Goal: Information Seeking & Learning: Find specific page/section

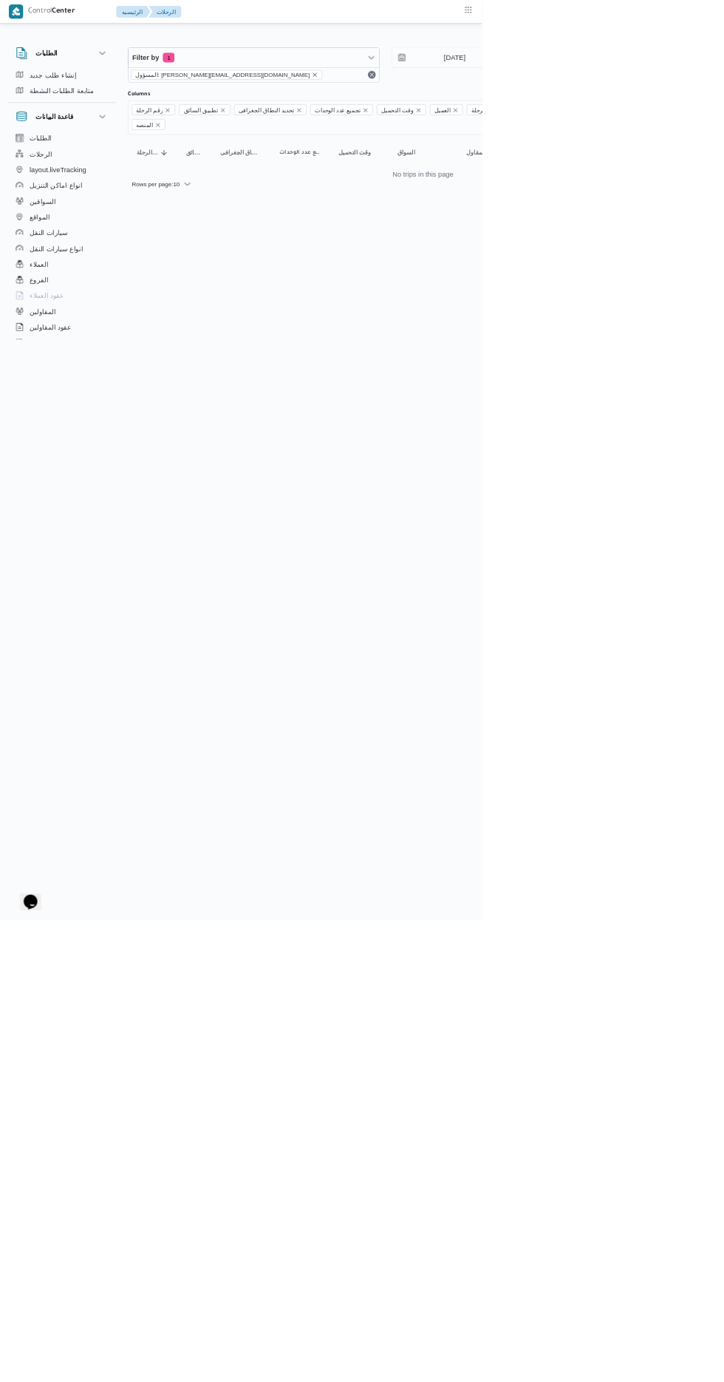
click at [470, 112] on icon "remove selected entity" at bounding box center [473, 112] width 6 height 6
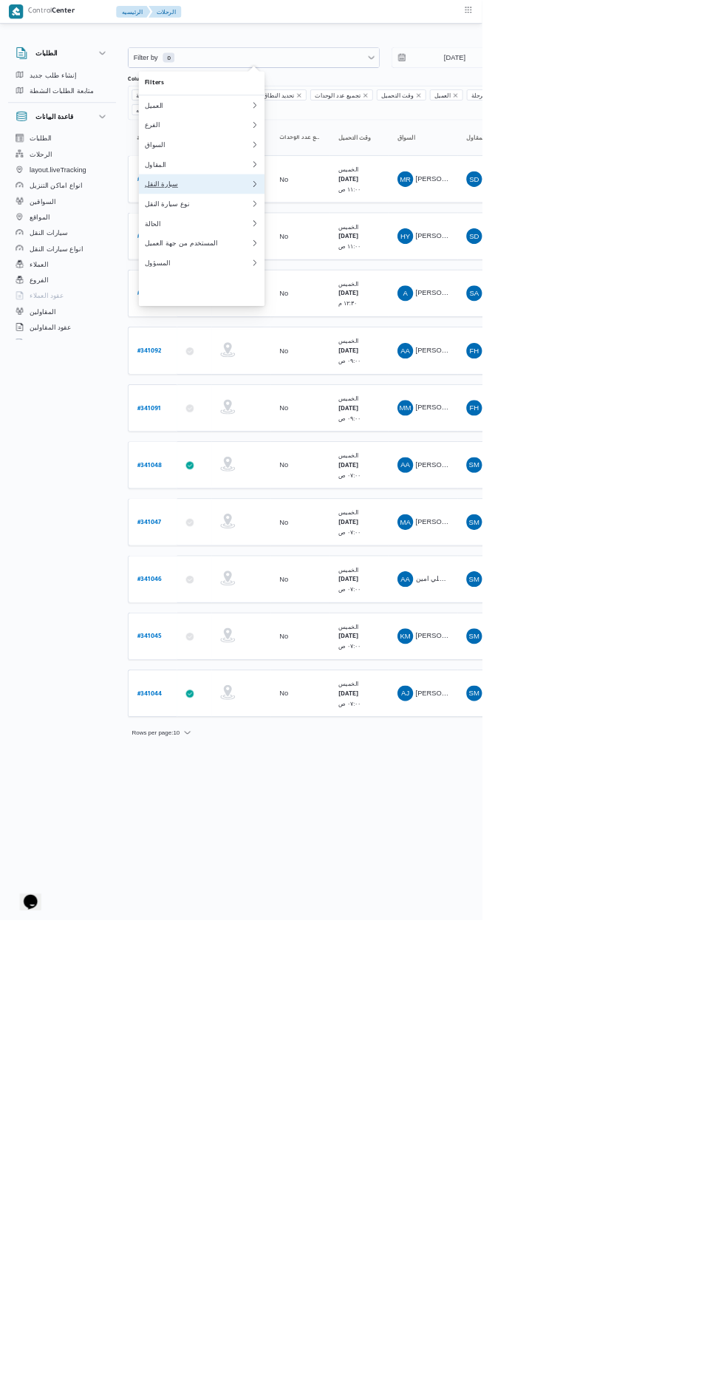
click at [290, 291] on button "سيارة النقل" at bounding box center [302, 277] width 189 height 30
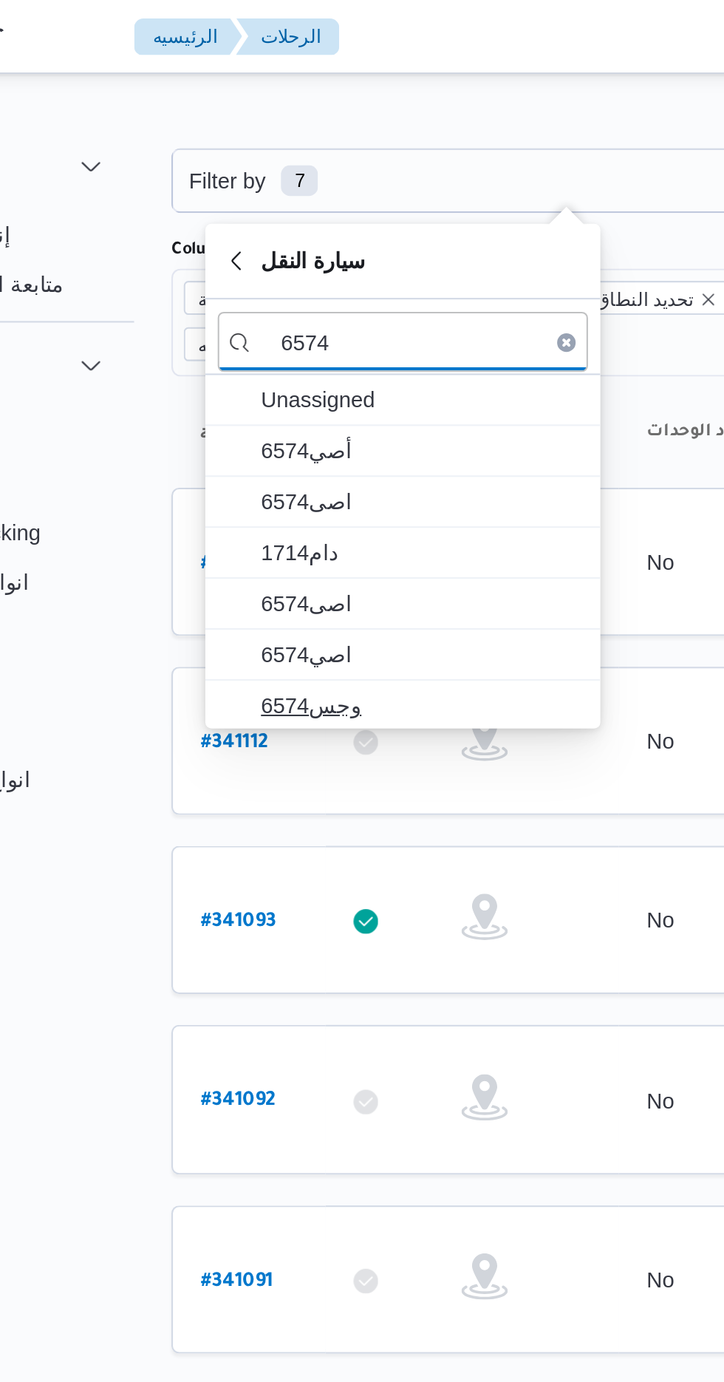
type input "6574"
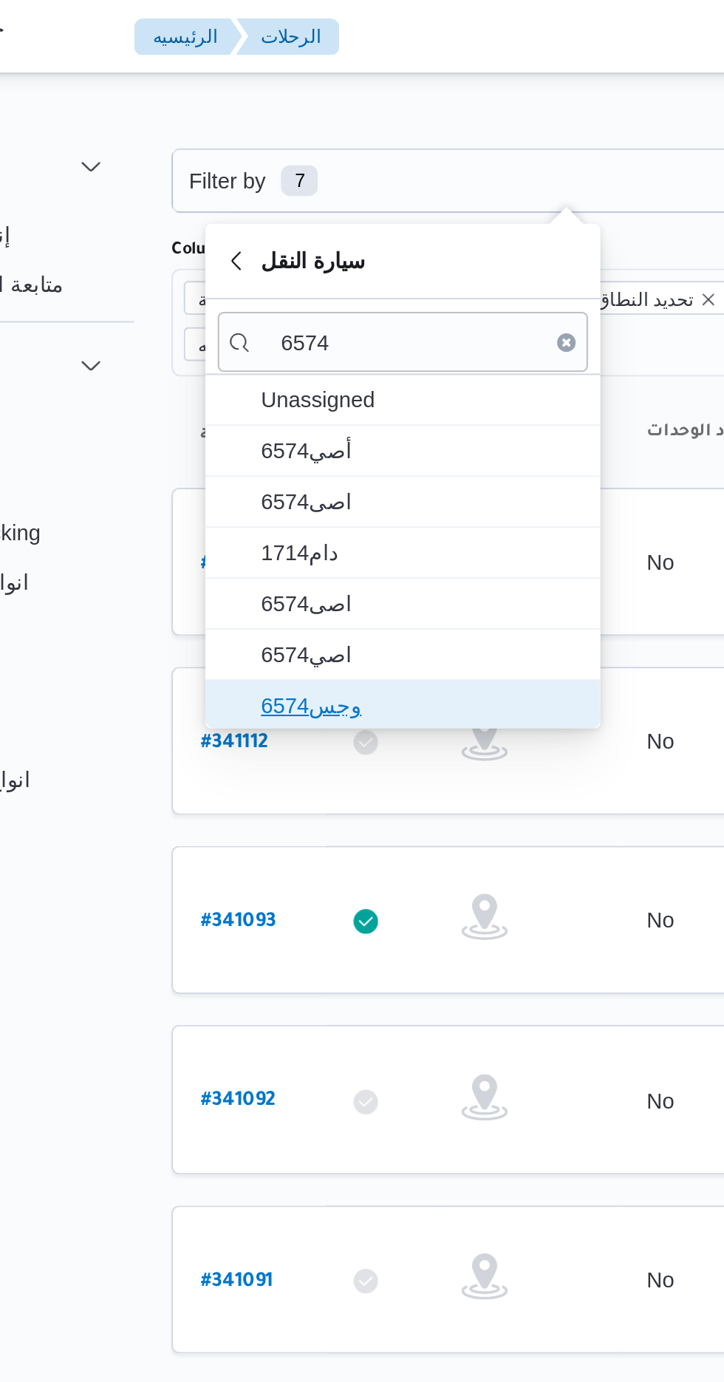
click at [296, 336] on span "وجس6574" at bounding box center [312, 338] width 154 height 18
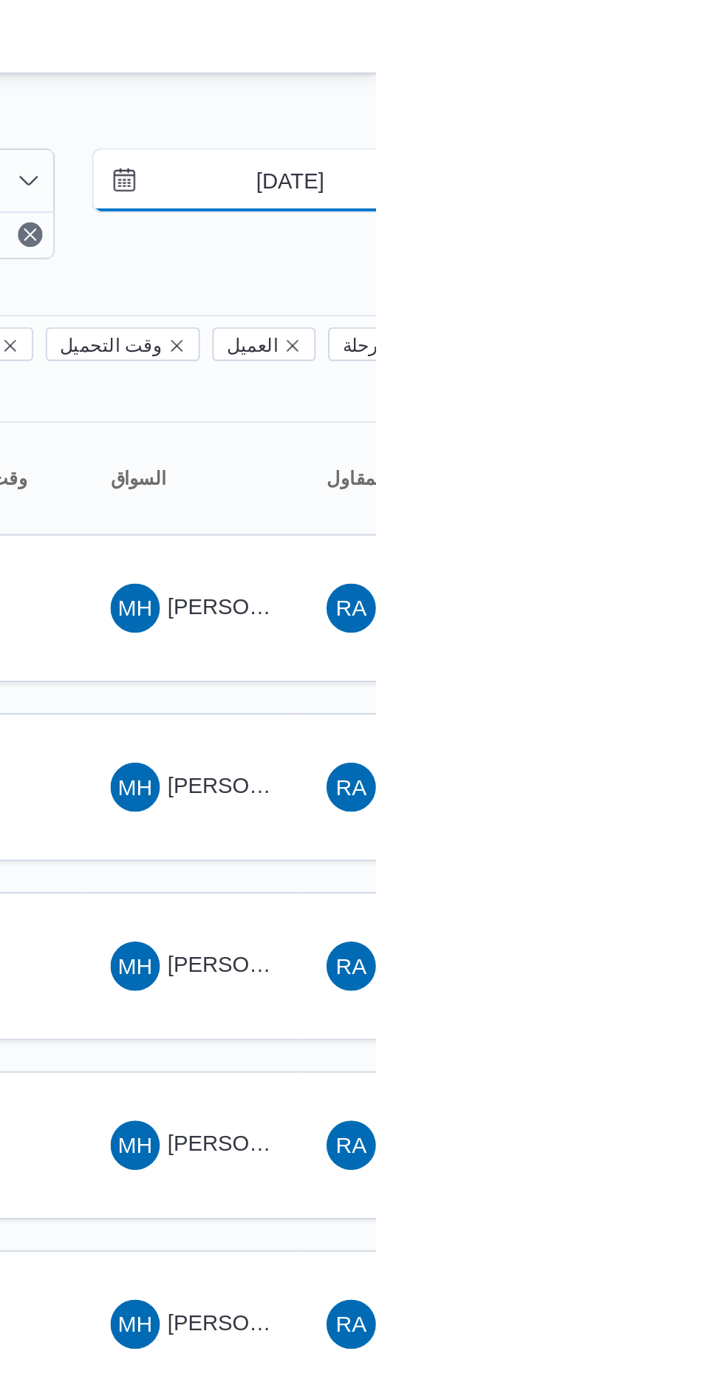
click at [667, 88] on input "[DATE]" at bounding box center [673, 87] width 168 height 30
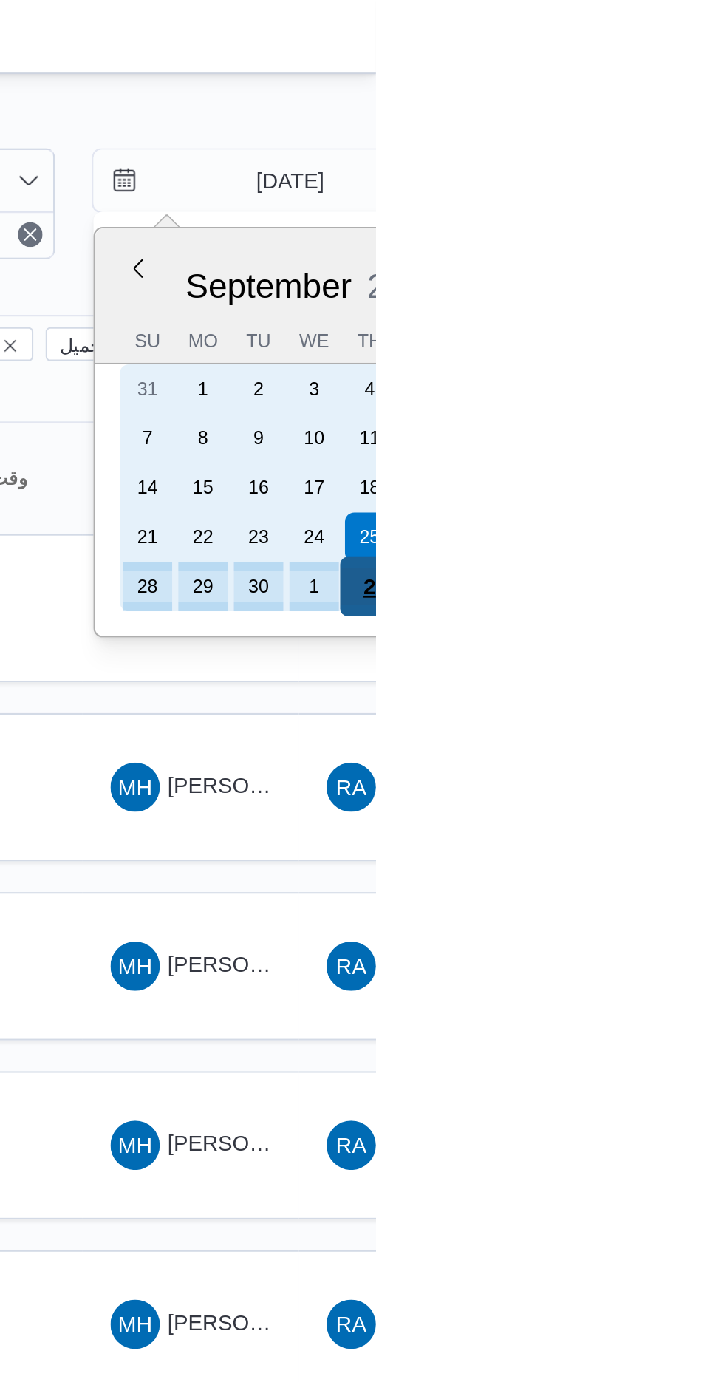
click at [721, 280] on div "2" at bounding box center [721, 281] width 28 height 28
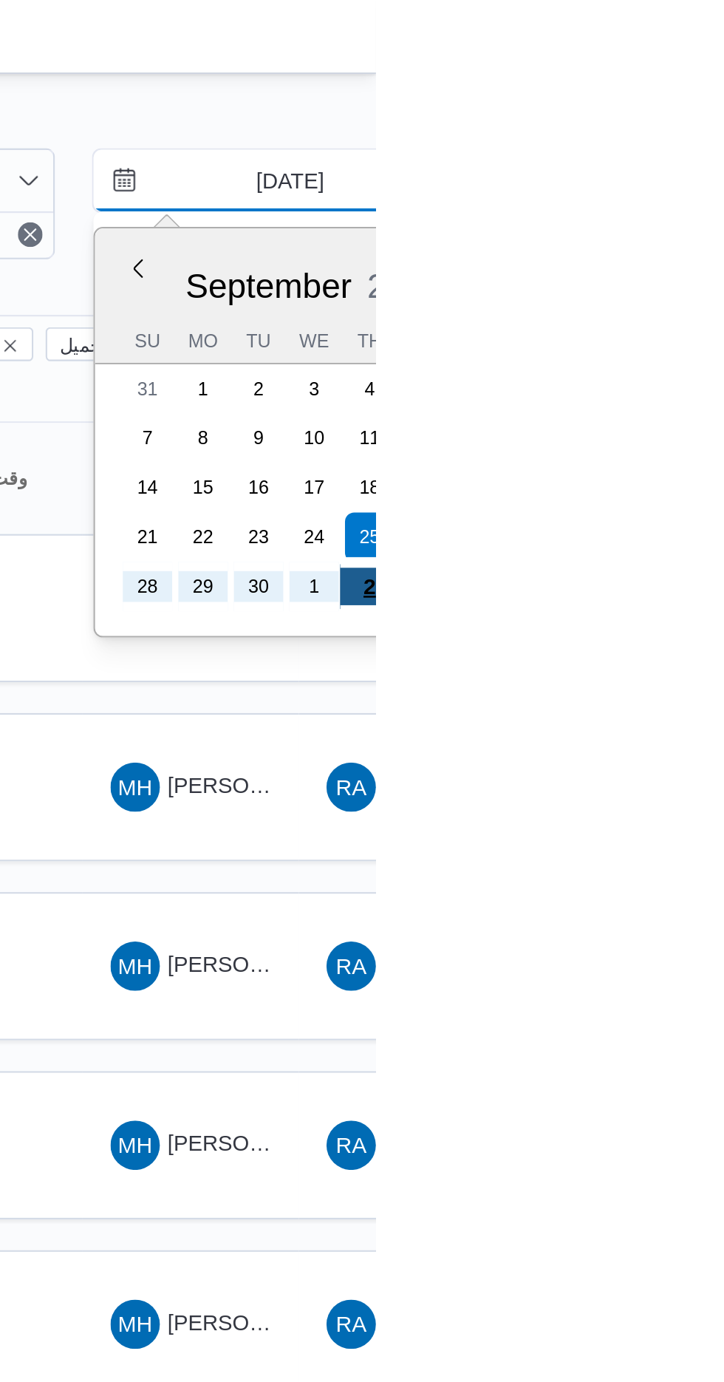
type input "[DATE]"
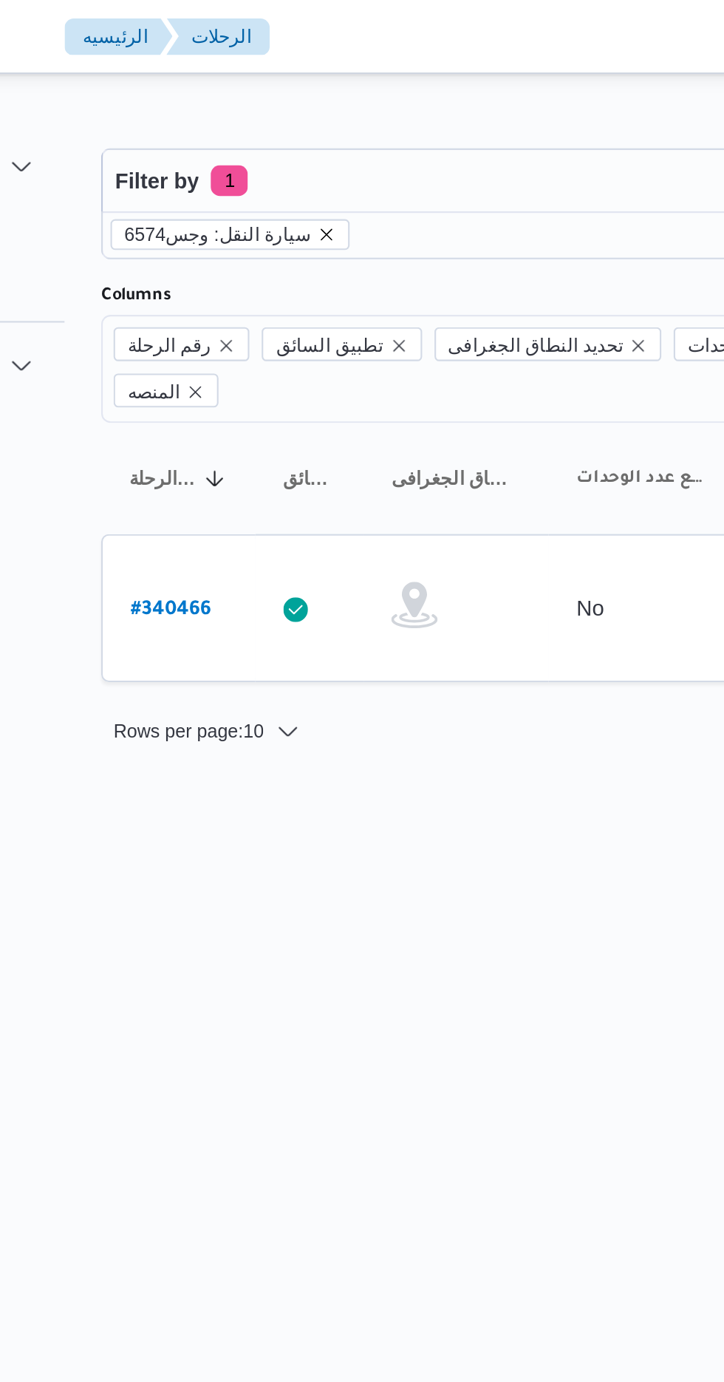
click at [297, 112] on icon "remove selected entity" at bounding box center [300, 112] width 6 height 6
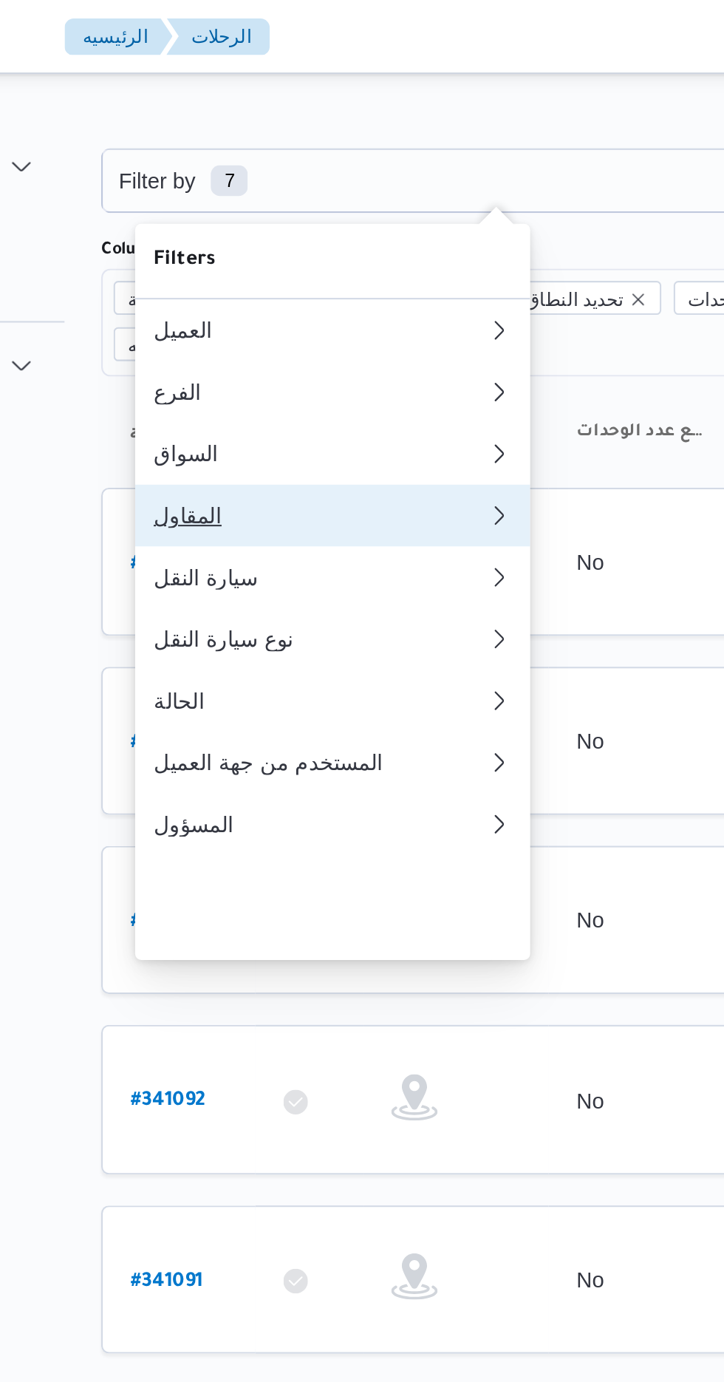
click at [308, 253] on div "المقاول" at bounding box center [297, 247] width 160 height 12
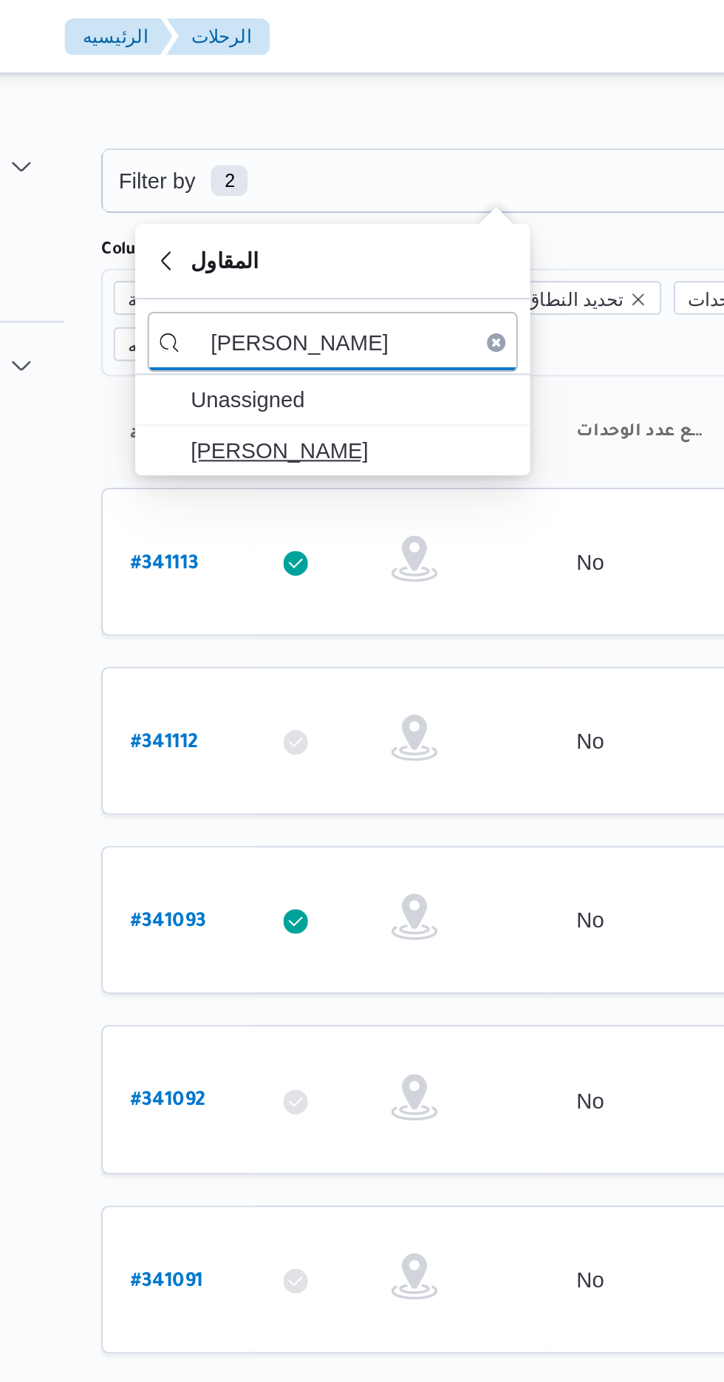
type input "[PERSON_NAME]"
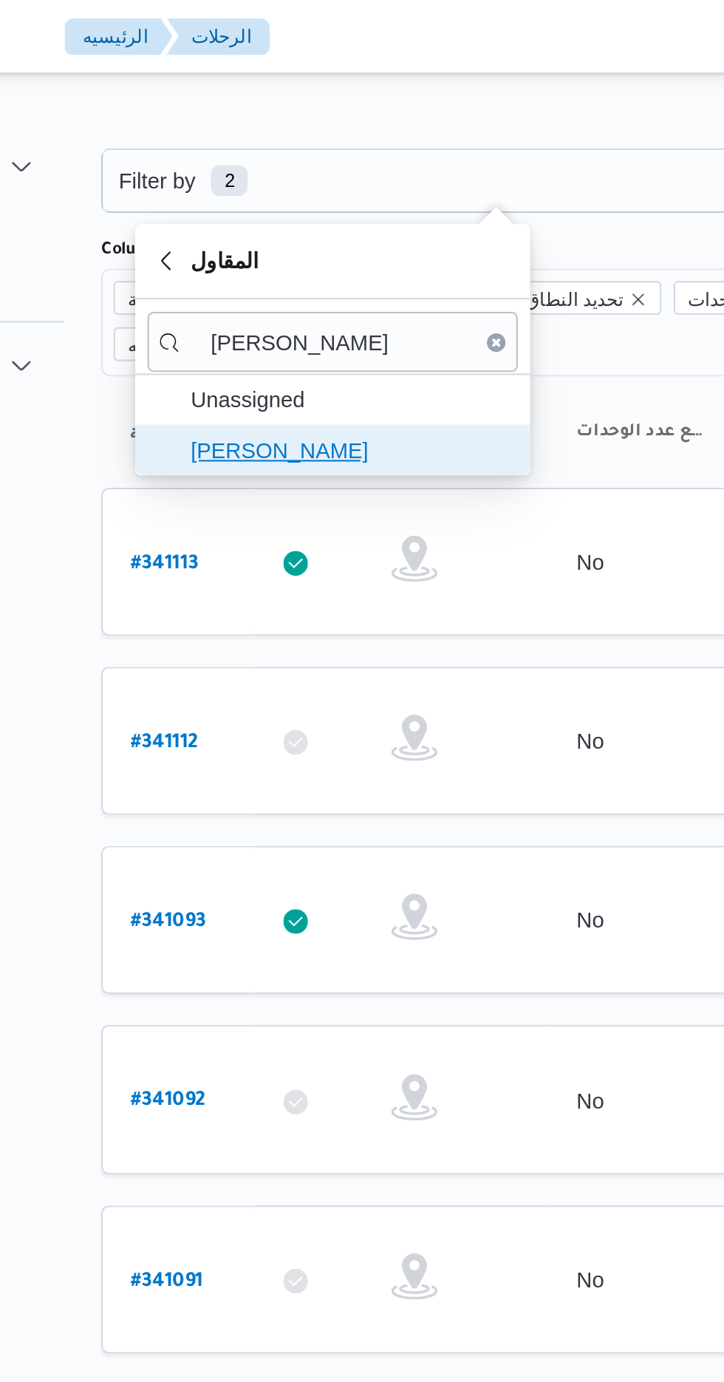
click at [336, 217] on span "[PERSON_NAME]" at bounding box center [312, 216] width 154 height 18
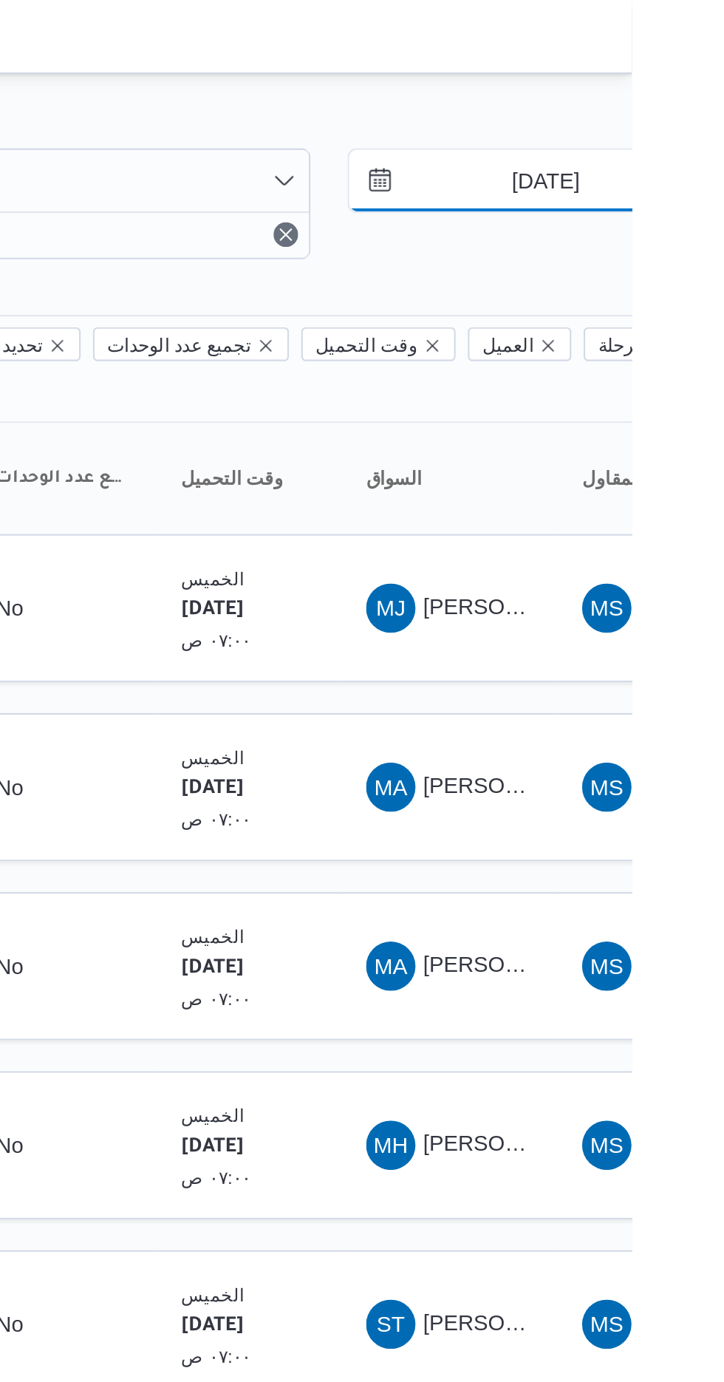
click at [678, 81] on input "[DATE]" at bounding box center [673, 87] width 168 height 30
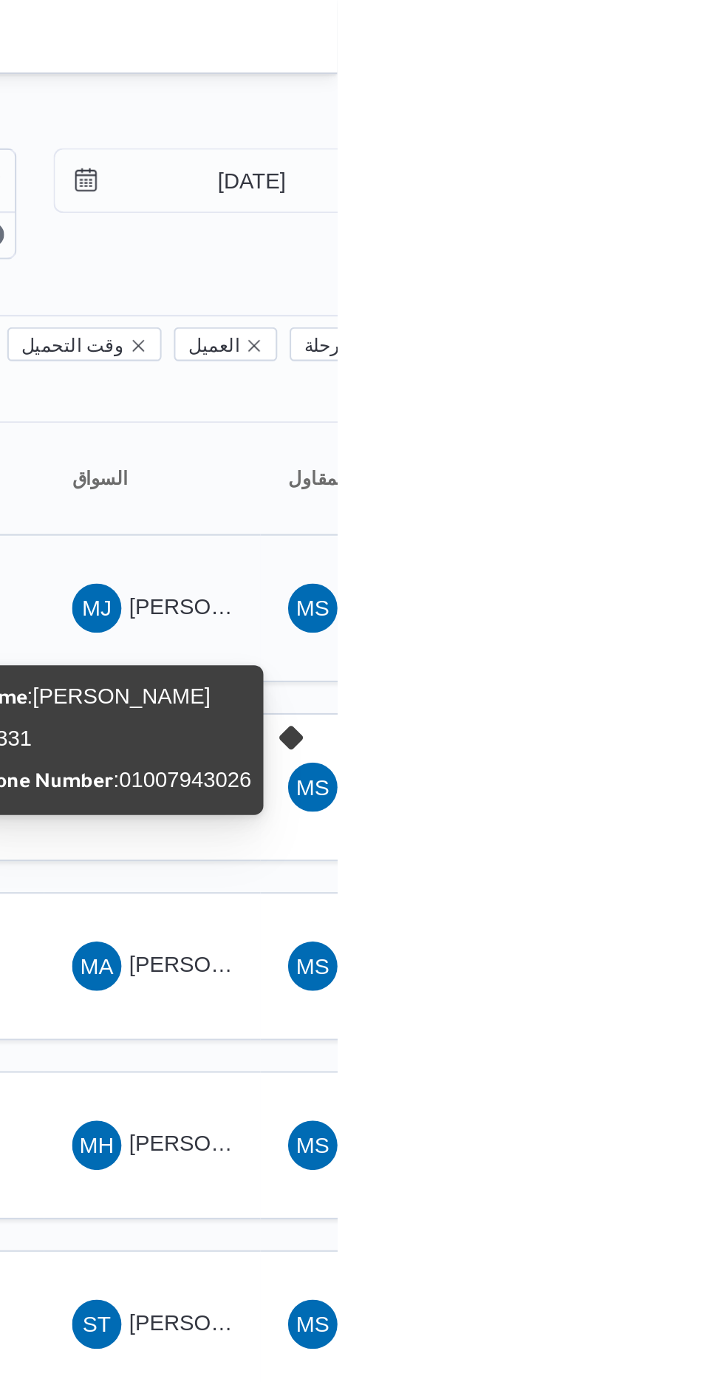
click at [639, 279] on span "MJ [PERSON_NAME] [PERSON_NAME]" at bounding box center [635, 291] width 77 height 24
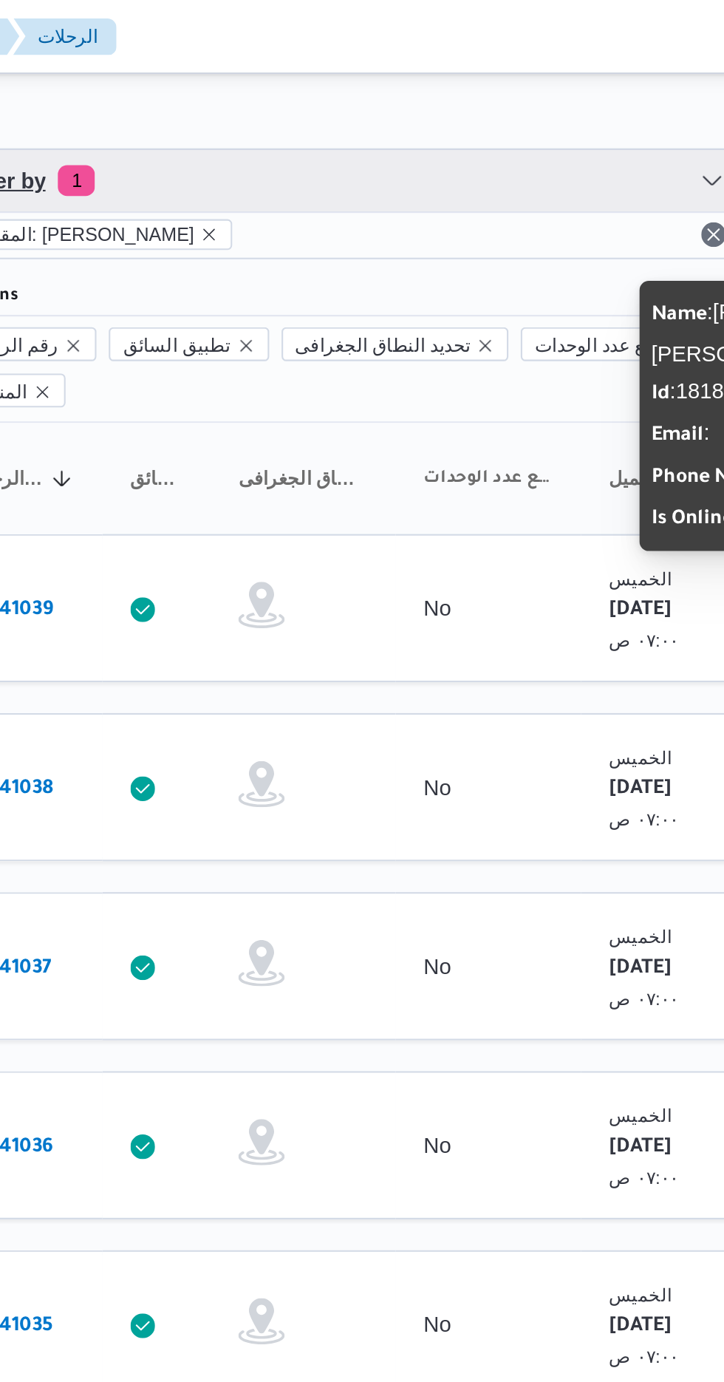
click at [426, 91] on span "Filter by 1" at bounding box center [381, 87] width 377 height 30
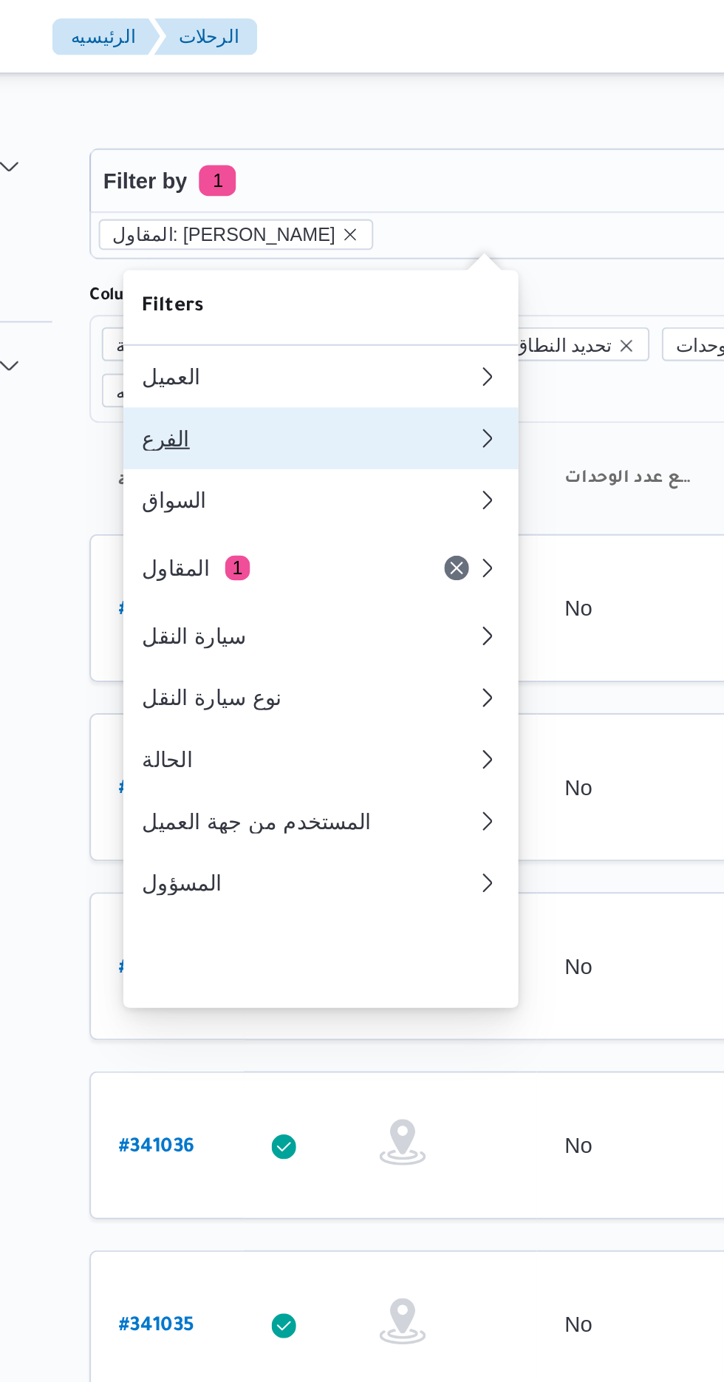
click at [299, 212] on div "الفرع" at bounding box center [297, 210] width 160 height 12
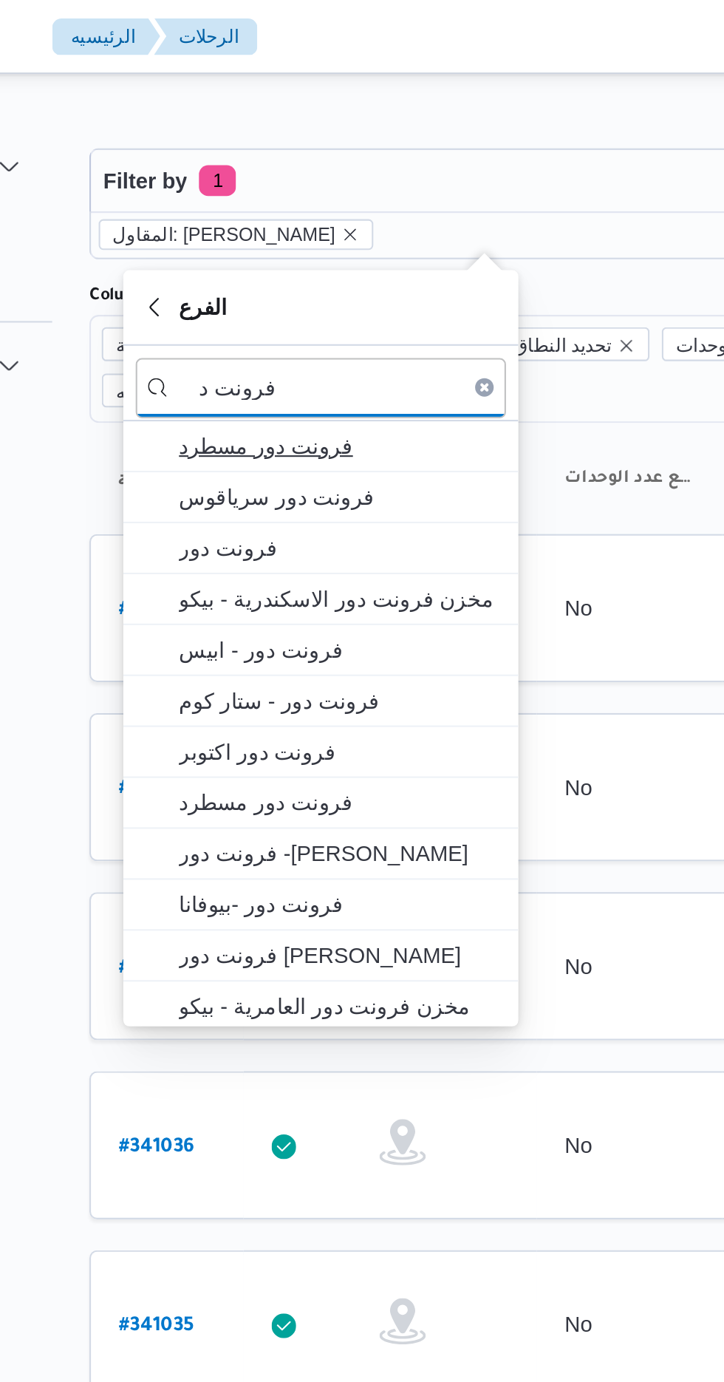
type input "فرونت د"
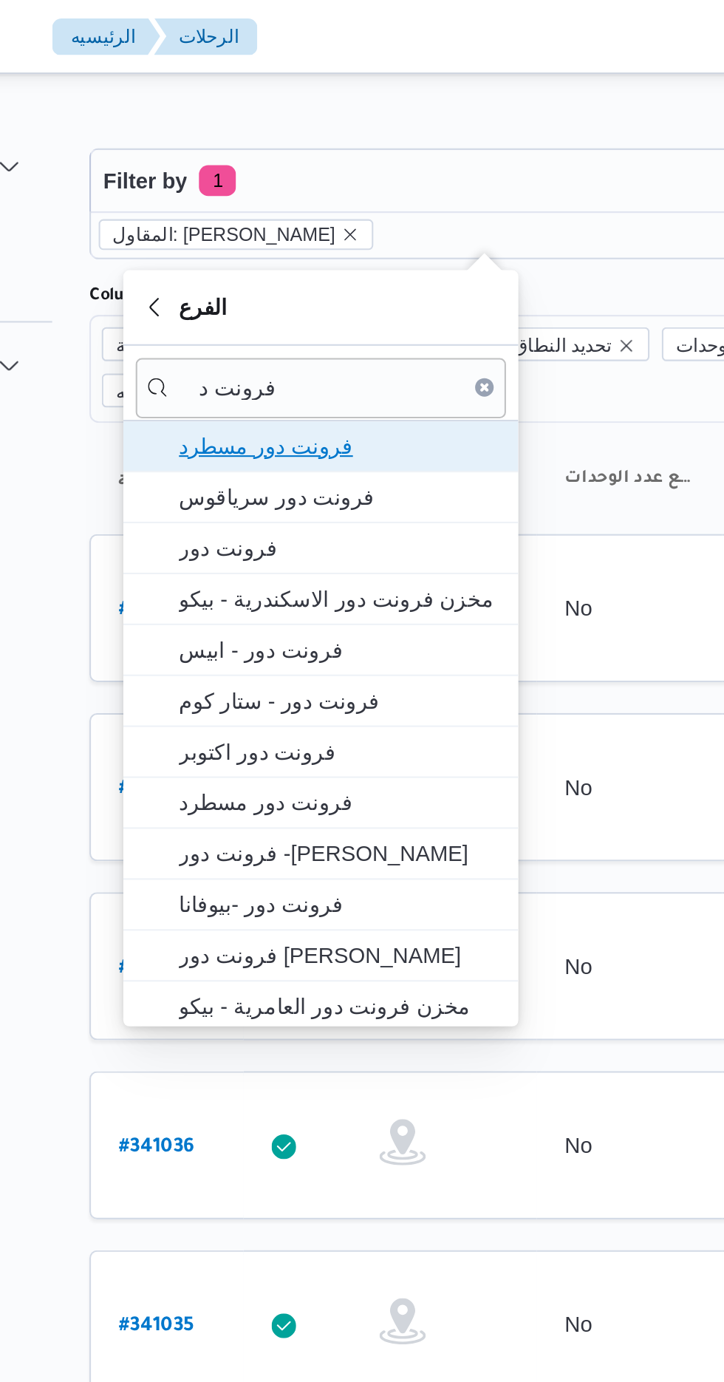
click at [337, 218] on span "فرونت دور مسطرد" at bounding box center [312, 214] width 154 height 18
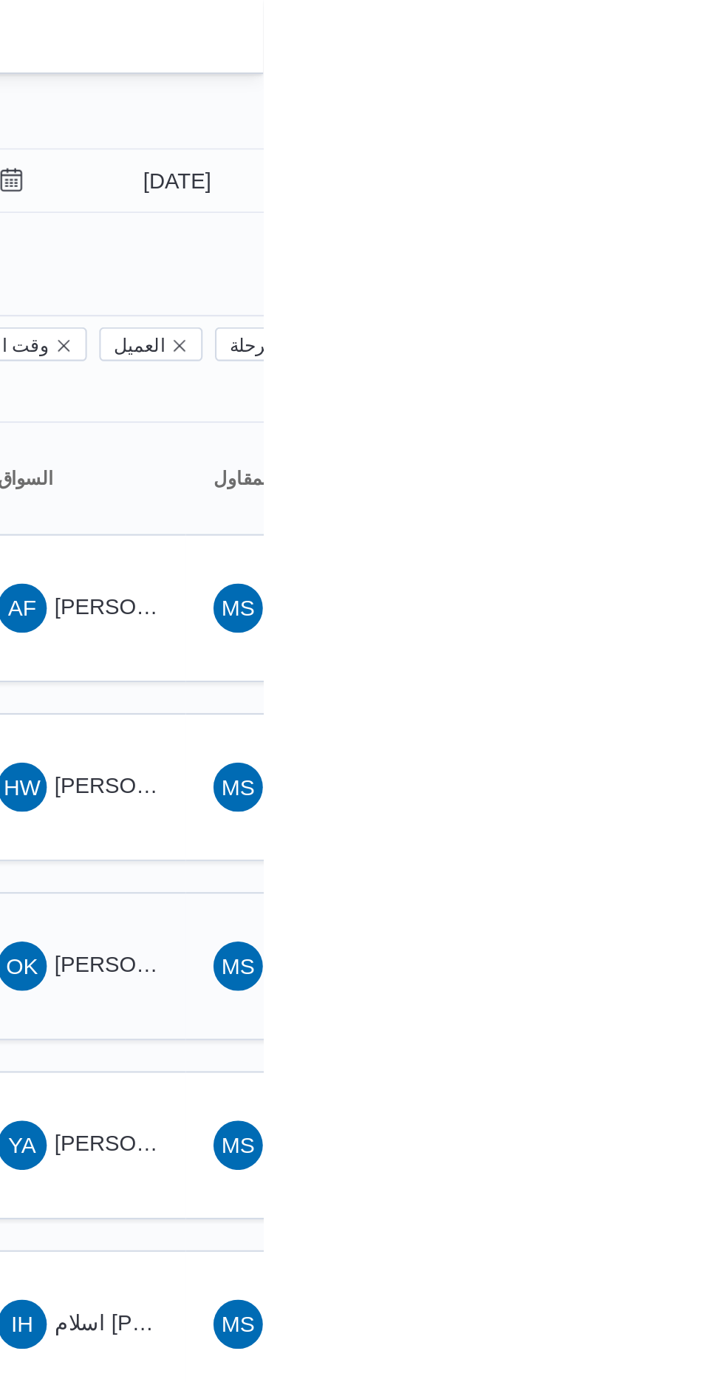
click at [639, 456] on span "[PERSON_NAME] ال[PERSON_NAME]" at bounding box center [716, 462] width 183 height 12
click at [656, 542] on span "[PERSON_NAME]" at bounding box center [667, 548] width 85 height 12
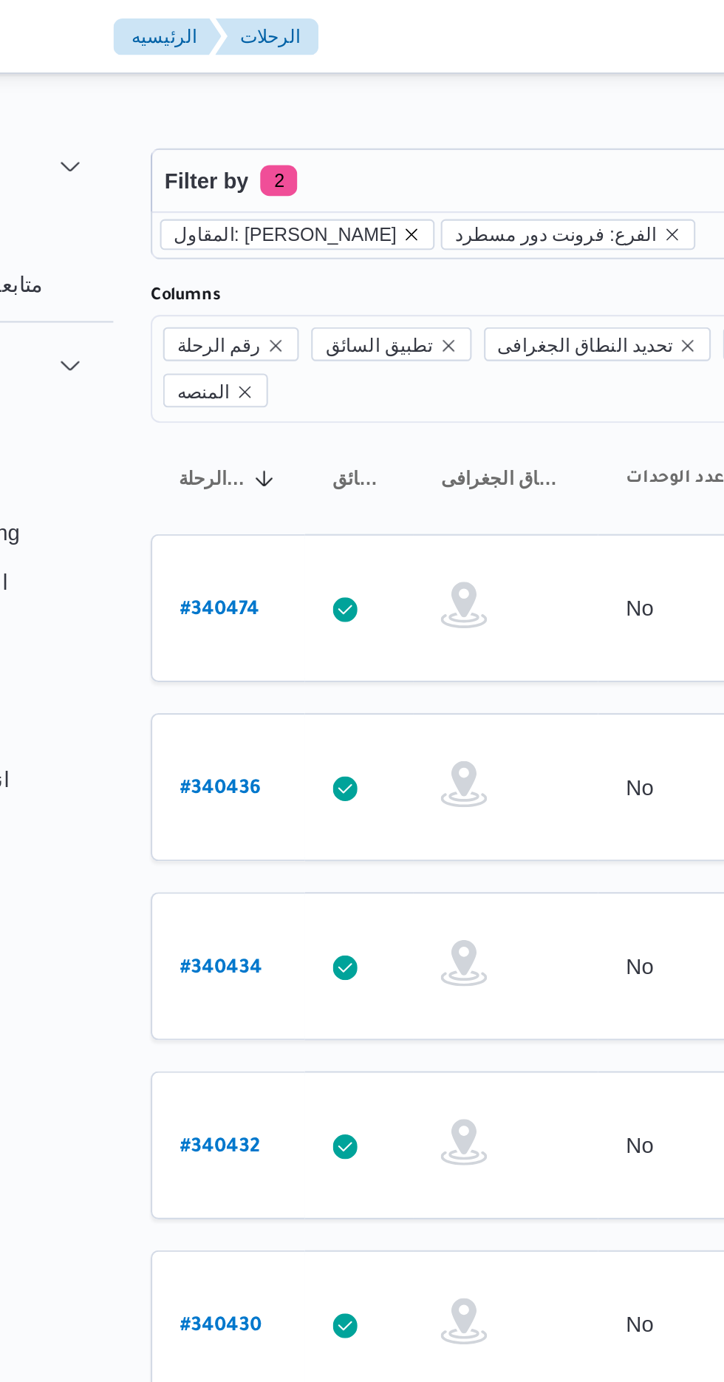
click at [322, 114] on icon "remove selected entity" at bounding box center [317, 112] width 9 height 9
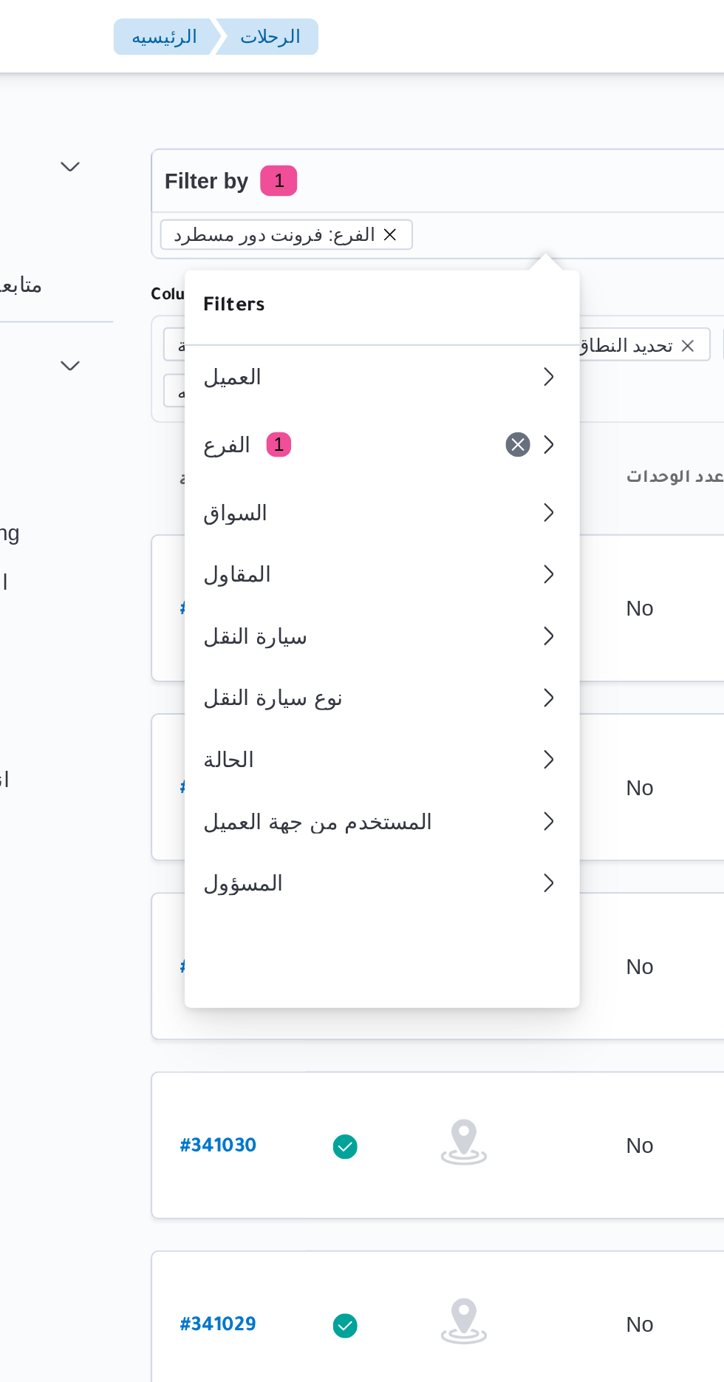
click at [305, 112] on icon "remove selected entity" at bounding box center [308, 112] width 6 height 6
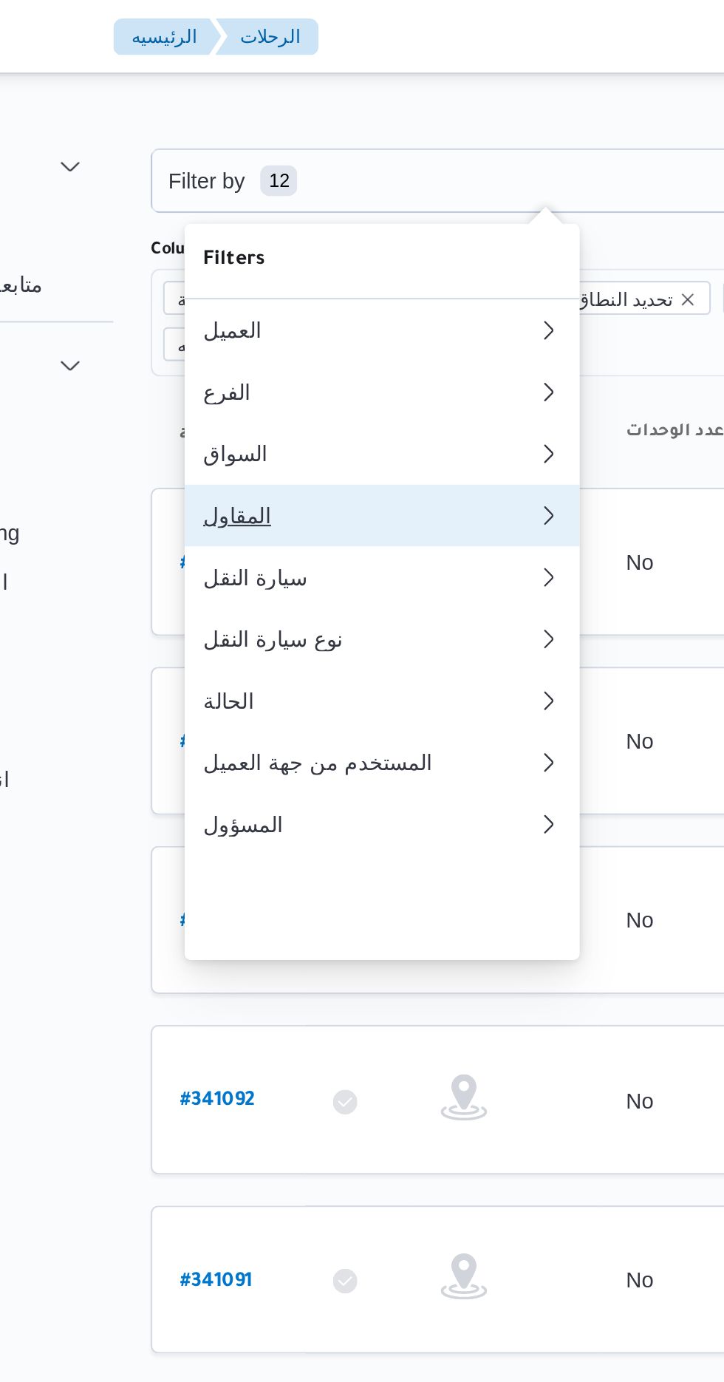
click at [310, 253] on div "المقاول" at bounding box center [294, 247] width 154 height 12
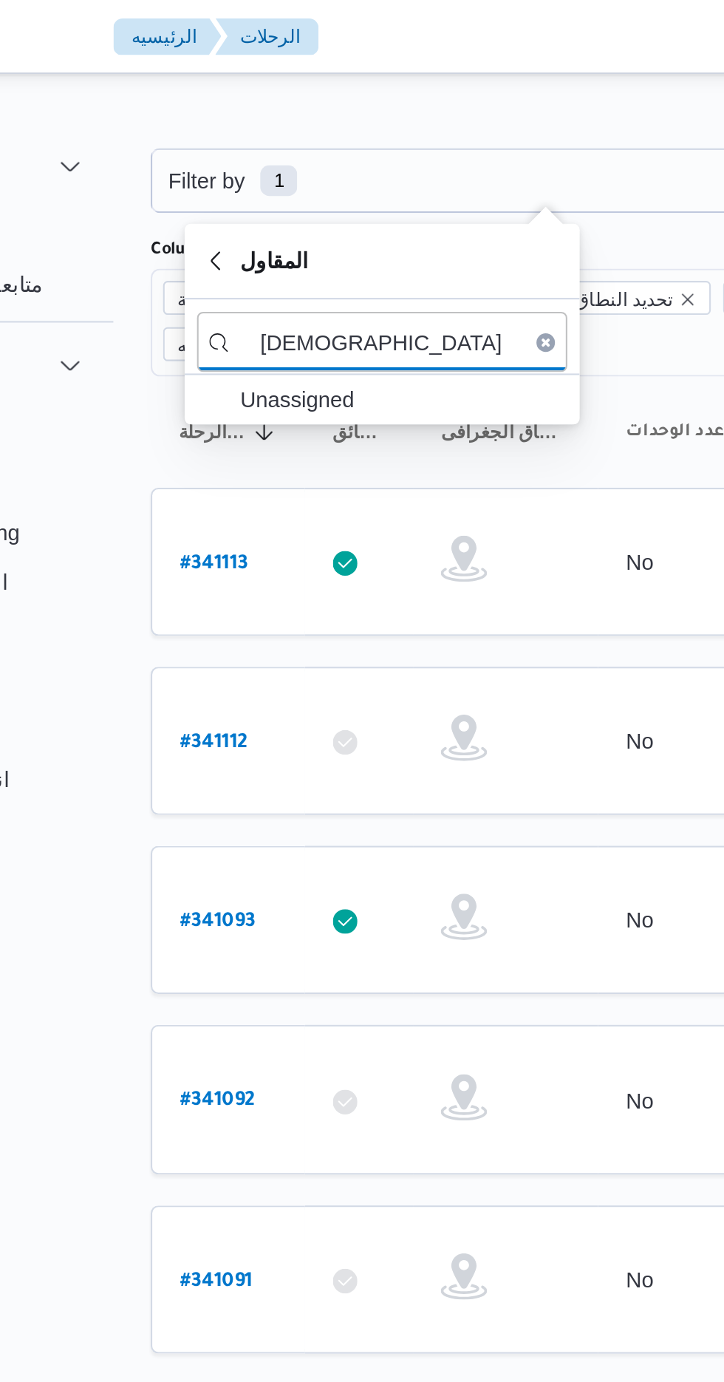
type input "ر"
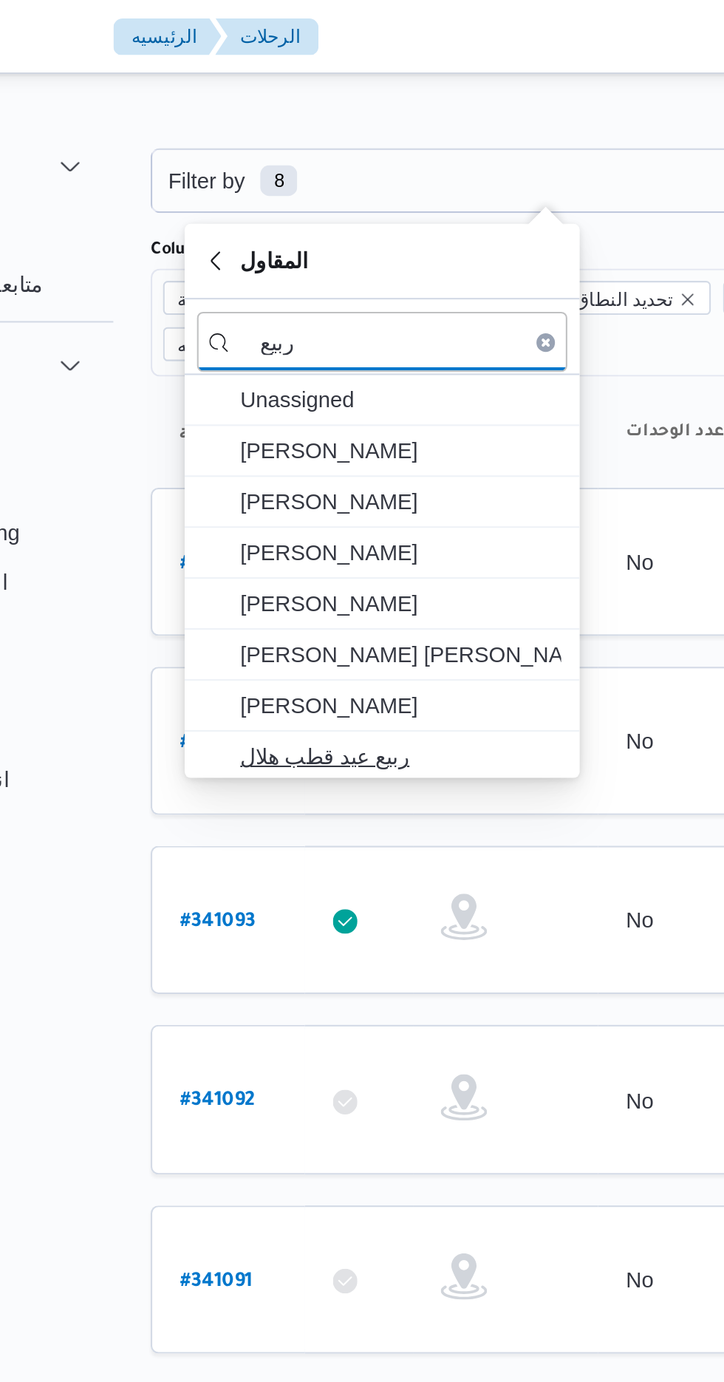
type input "ربيع"
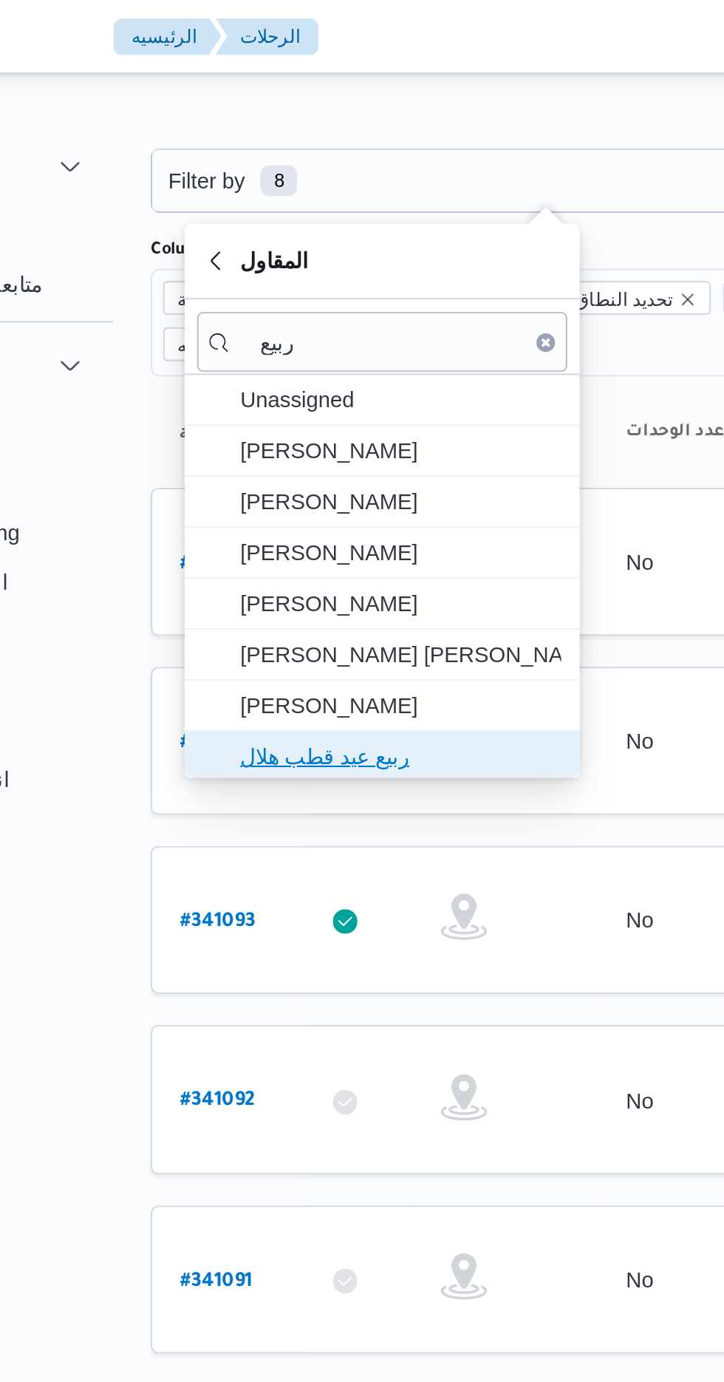
click at [331, 356] on span "ربيع عيد قطب هلال" at bounding box center [312, 362] width 154 height 18
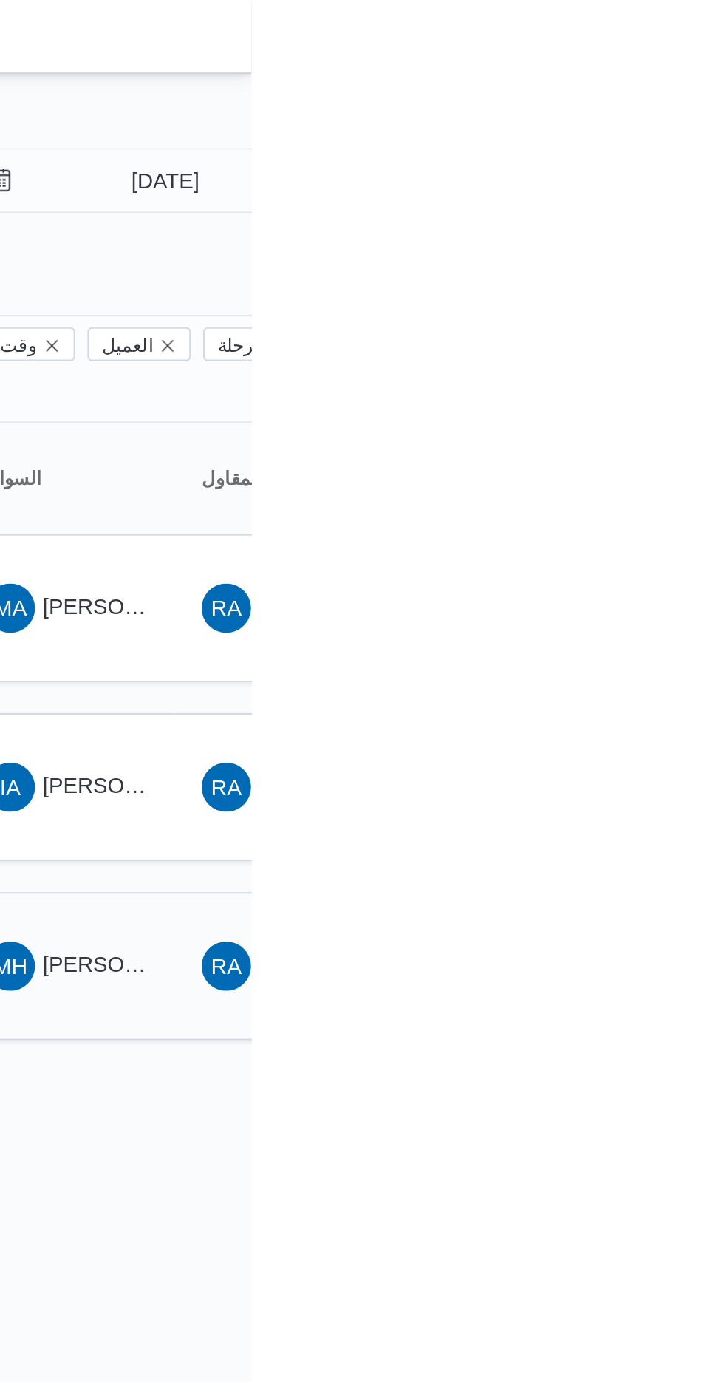
click at [633, 451] on span "MH [PERSON_NAME] [PERSON_NAME]" at bounding box center [635, 463] width 77 height 24
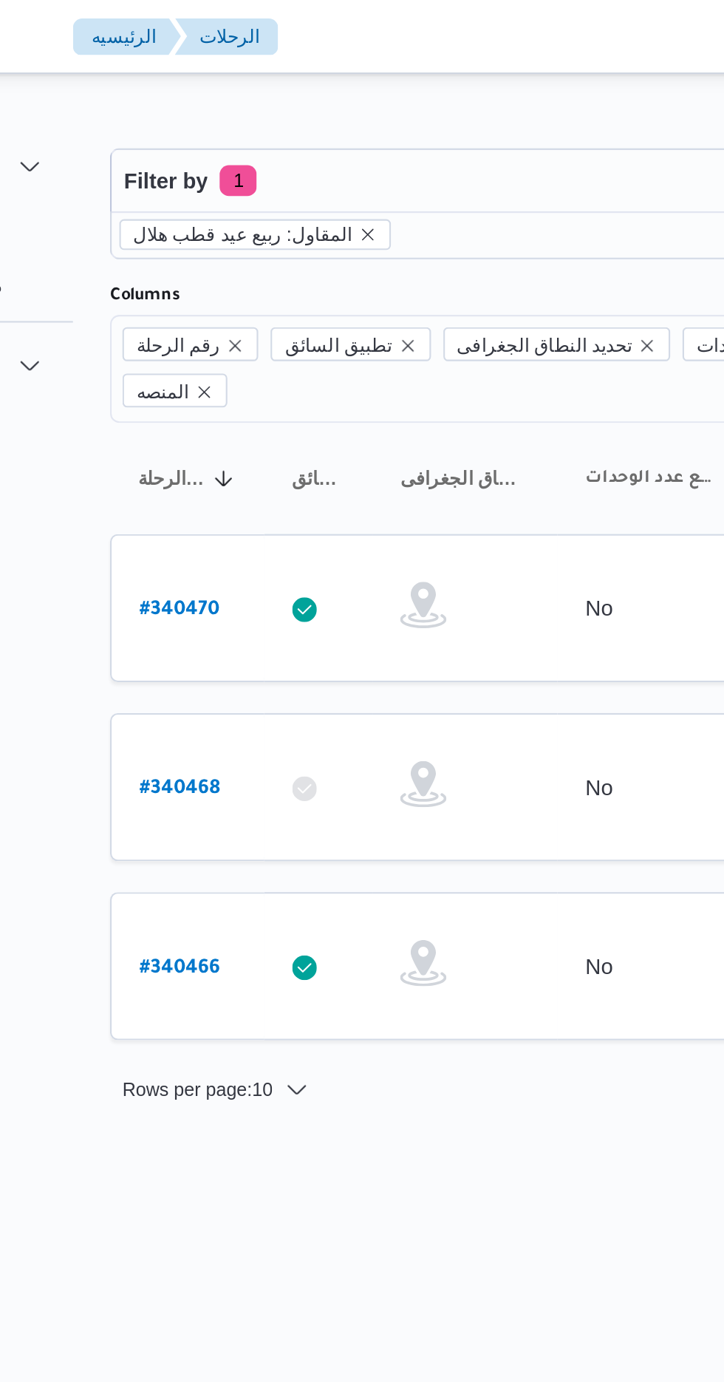
click at [314, 115] on div "المقاول: ربيع عيد قطب هلال" at bounding box center [381, 112] width 377 height 22
click at [313, 112] on icon "remove selected entity" at bounding box center [316, 112] width 6 height 6
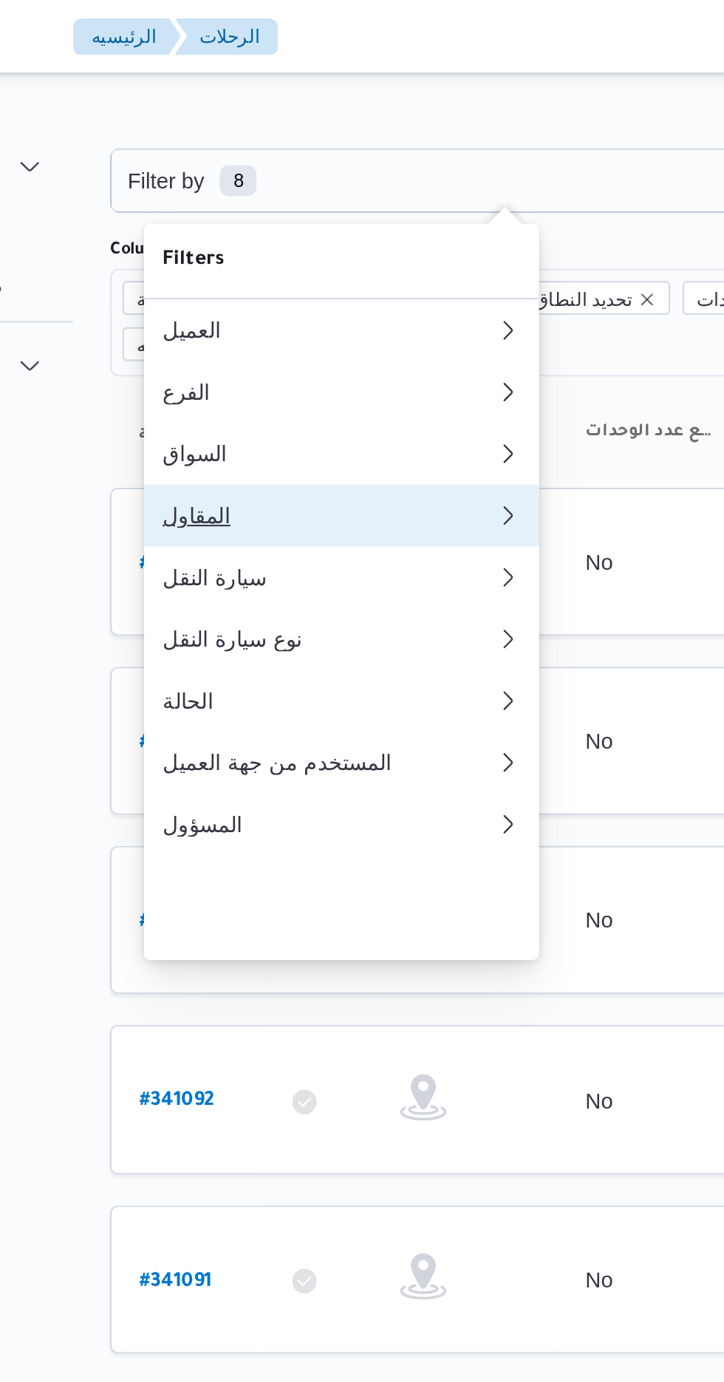
click at [306, 253] on div "المقاول" at bounding box center [294, 247] width 154 height 12
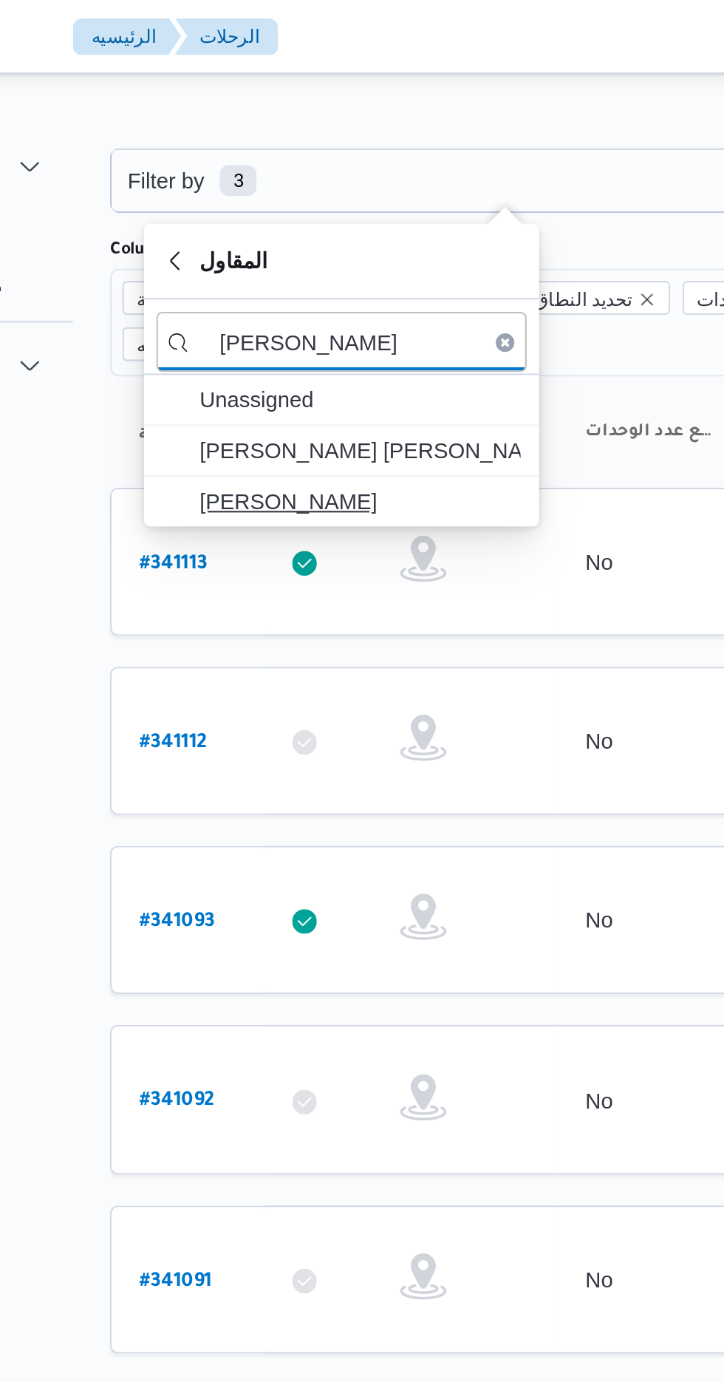
type input "[PERSON_NAME]"
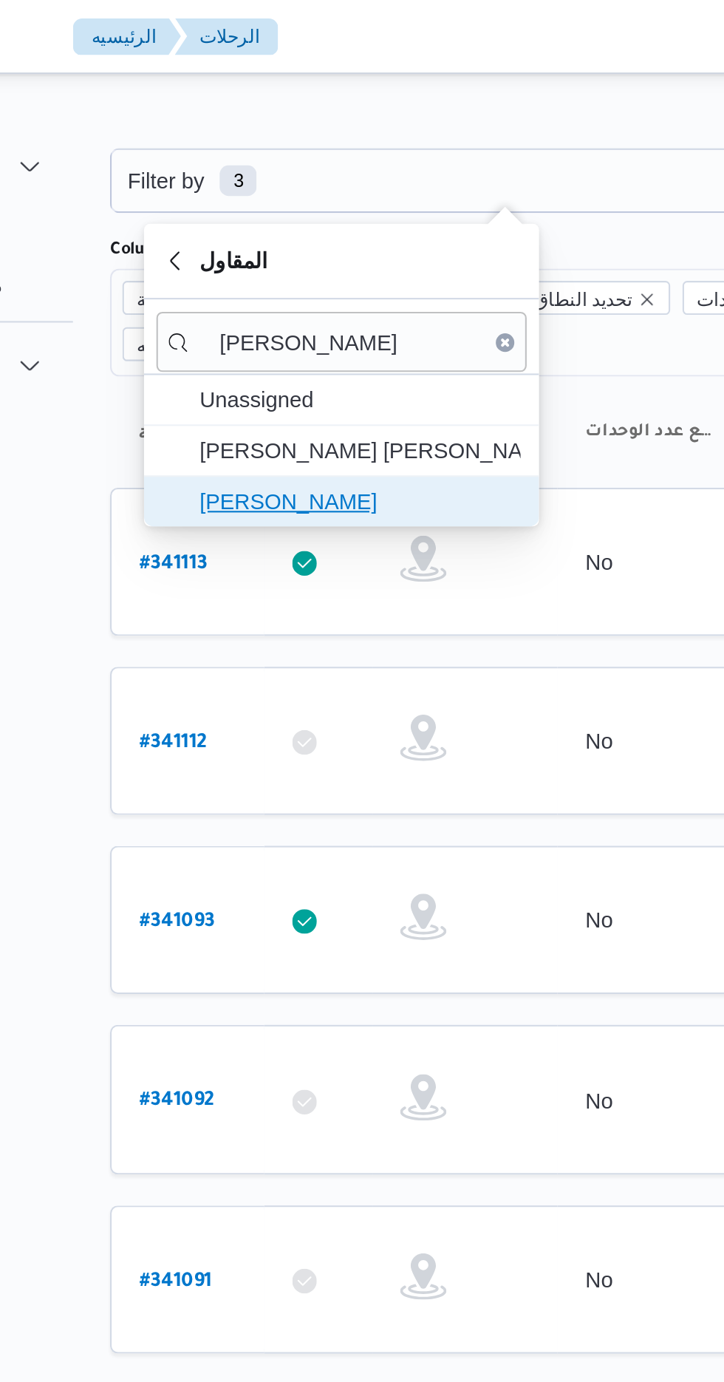
click at [346, 236] on span "[PERSON_NAME]" at bounding box center [312, 240] width 154 height 18
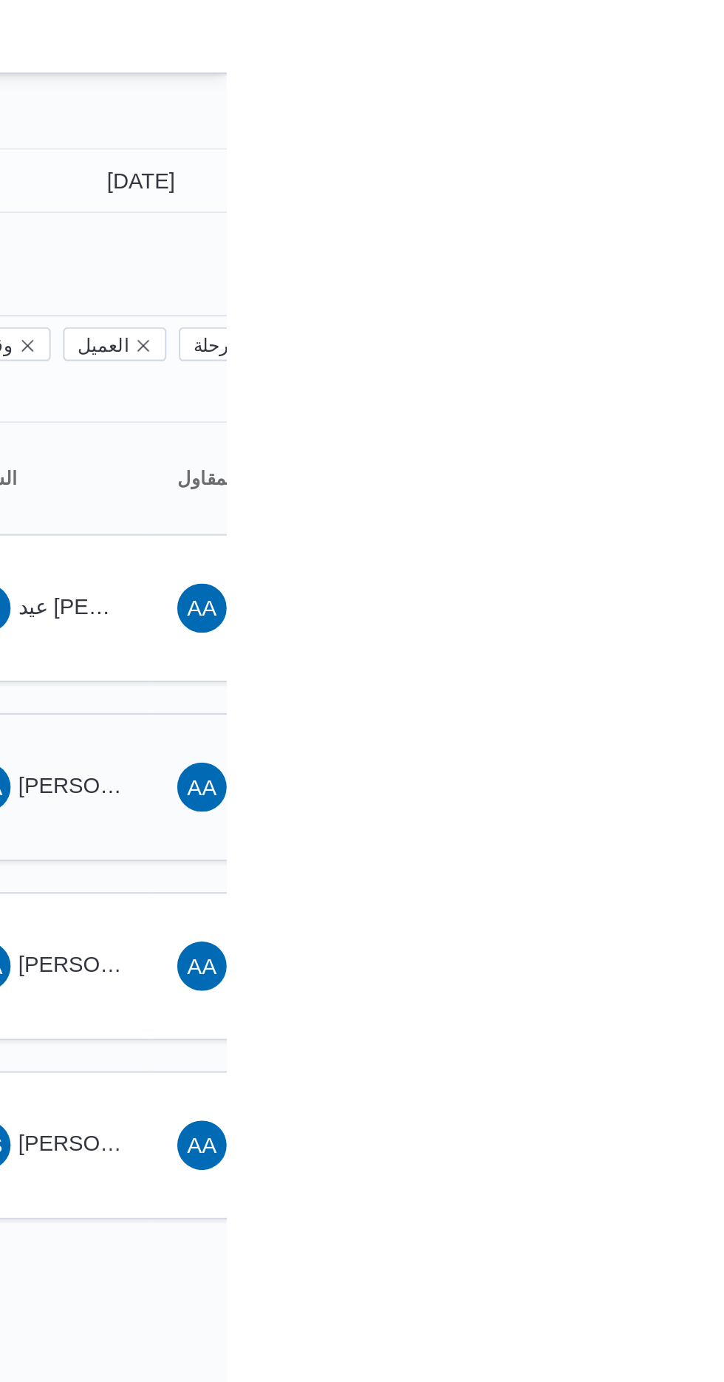
click at [642, 370] on span "[PERSON_NAME] [PERSON_NAME]" at bounding box center [711, 376] width 173 height 12
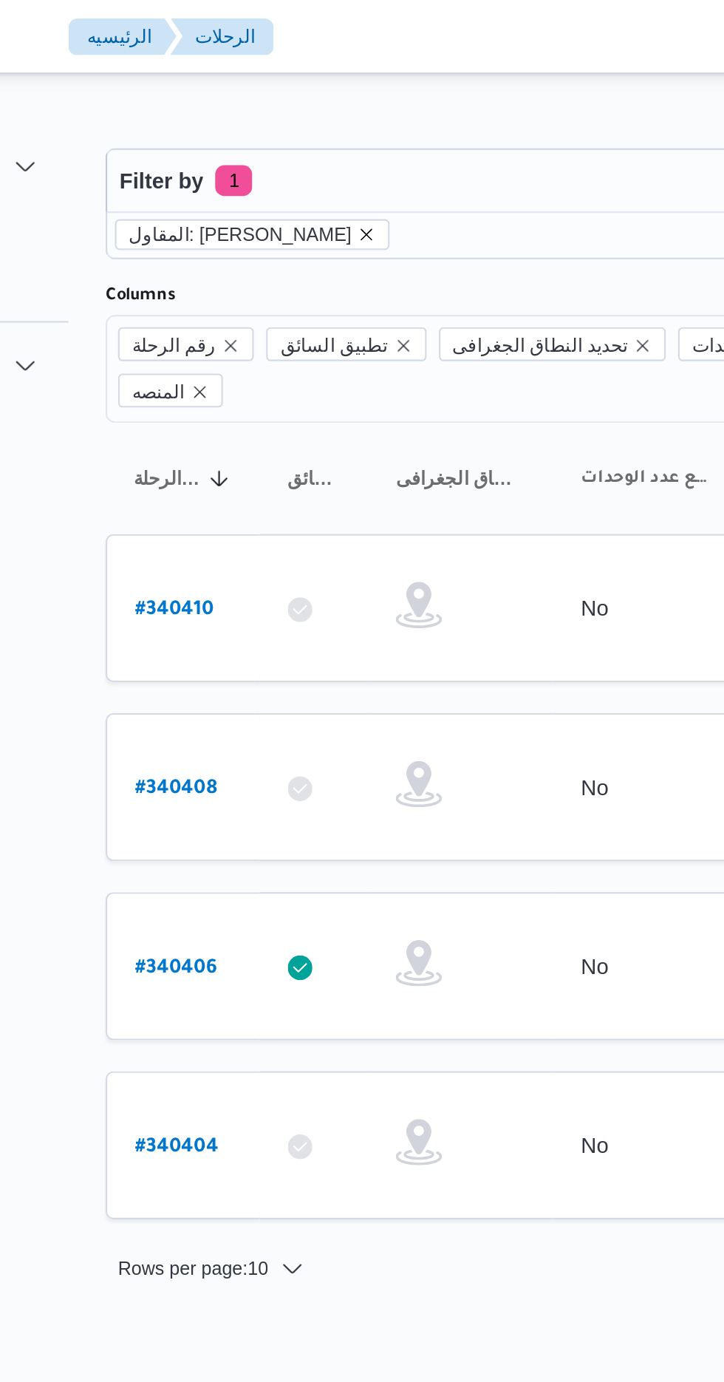
click at [321, 112] on icon "remove selected entity" at bounding box center [318, 112] width 6 height 6
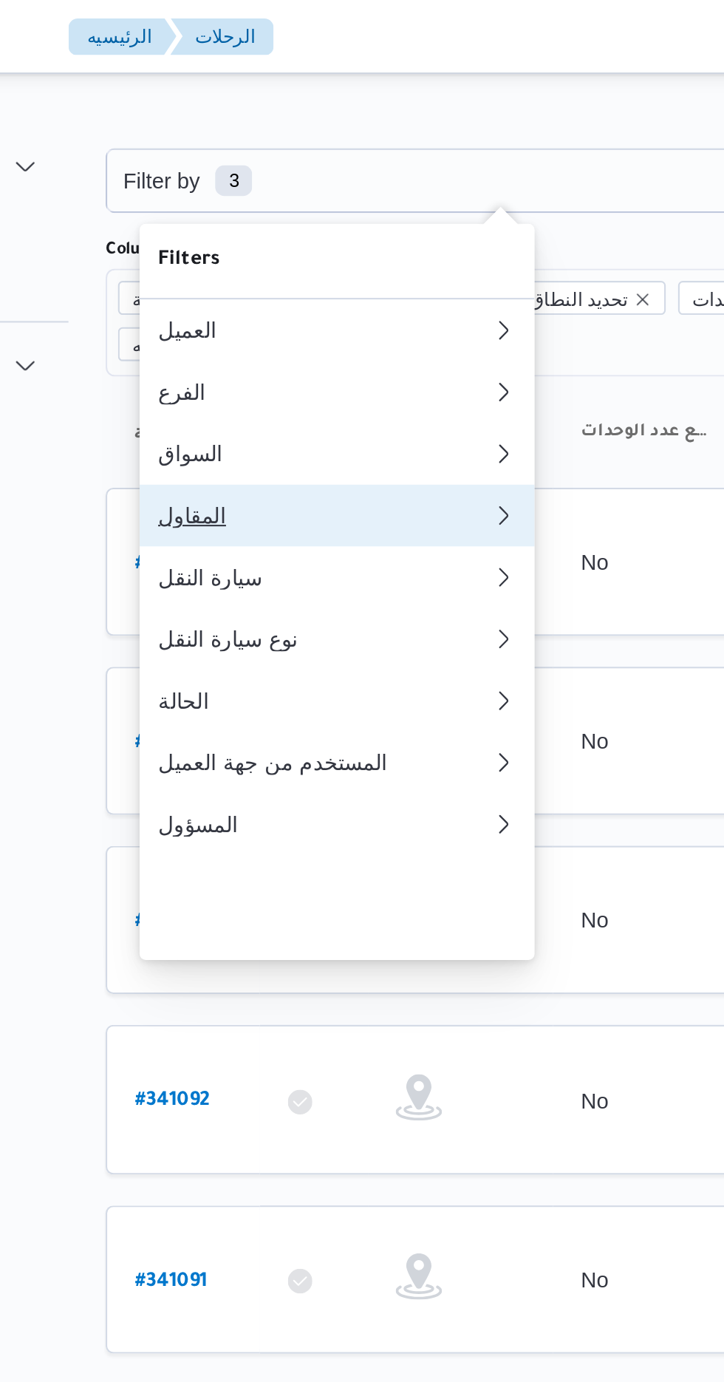
click at [237, 253] on div "المقاول" at bounding box center [294, 247] width 154 height 12
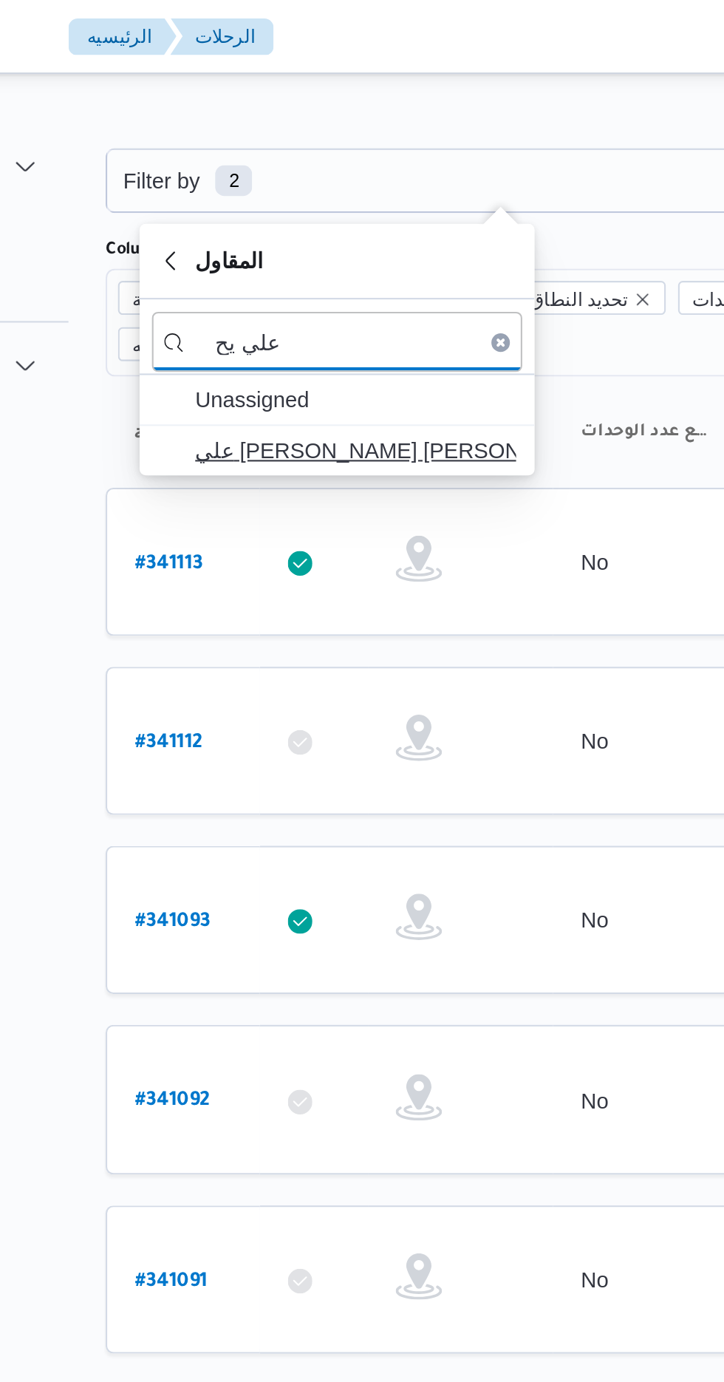
type input "علي يح"
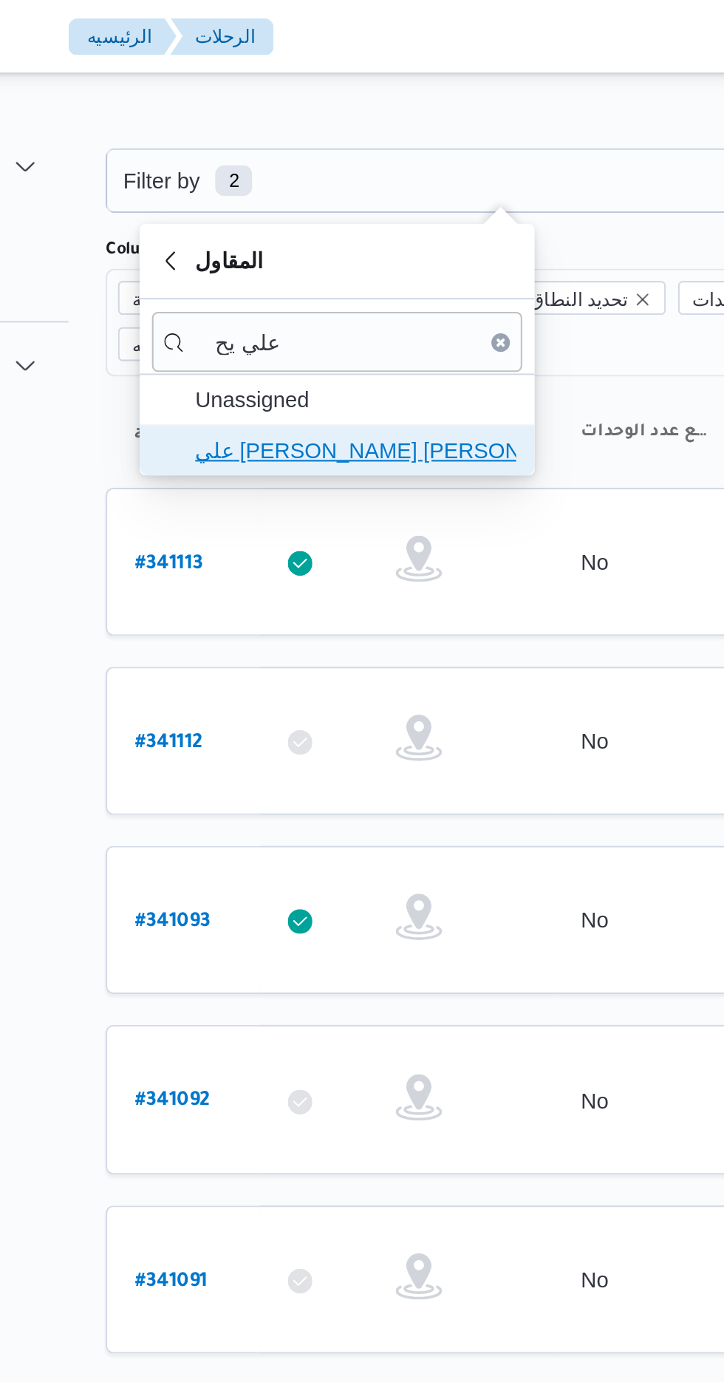
click at [284, 221] on span "علي [PERSON_NAME] [PERSON_NAME]" at bounding box center [312, 216] width 154 height 18
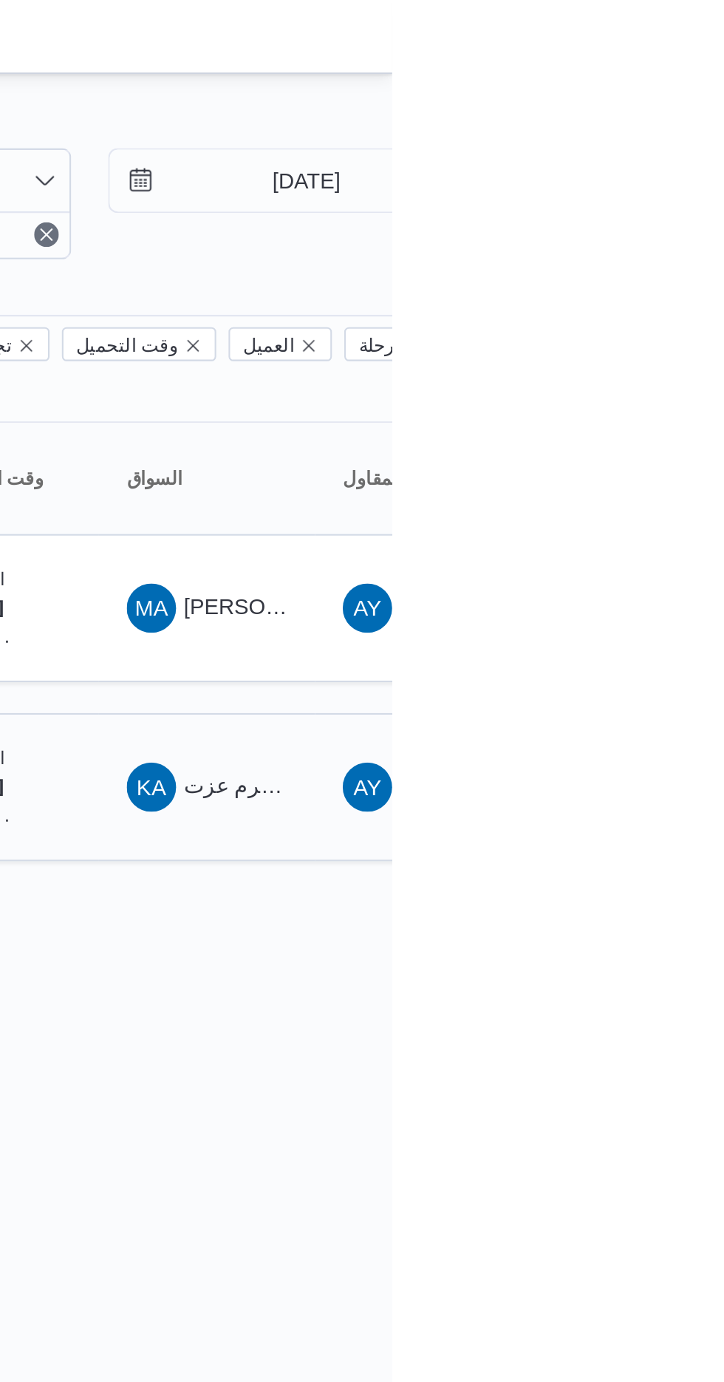
click at [643, 370] on span "كرم عزت [PERSON_NAME][DATE]" at bounding box center [706, 376] width 163 height 12
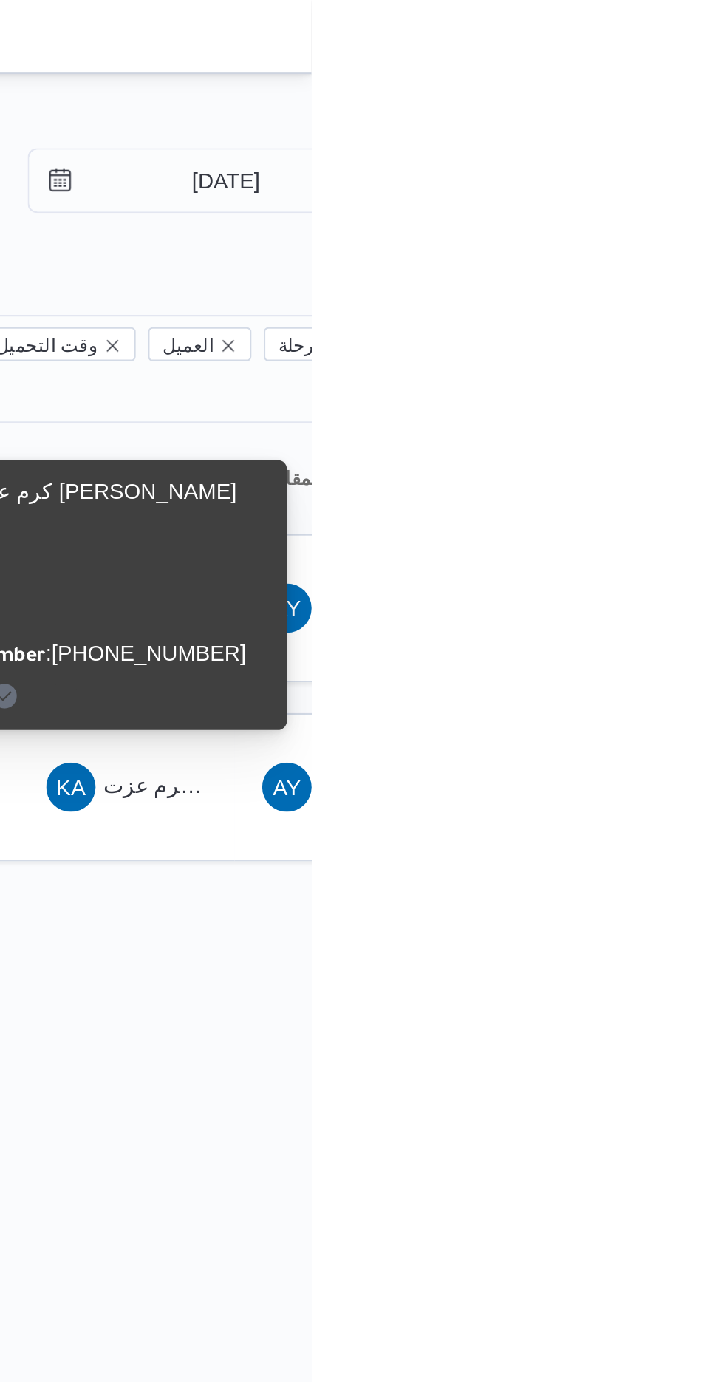
click at [687, 474] on html "Control Center الرئيسيه الرحلات English عربي Dark mode Logout الطلبات إنشاء طلب…" at bounding box center [362, 691] width 724 height 1382
